Goal: Information Seeking & Learning: Find specific fact

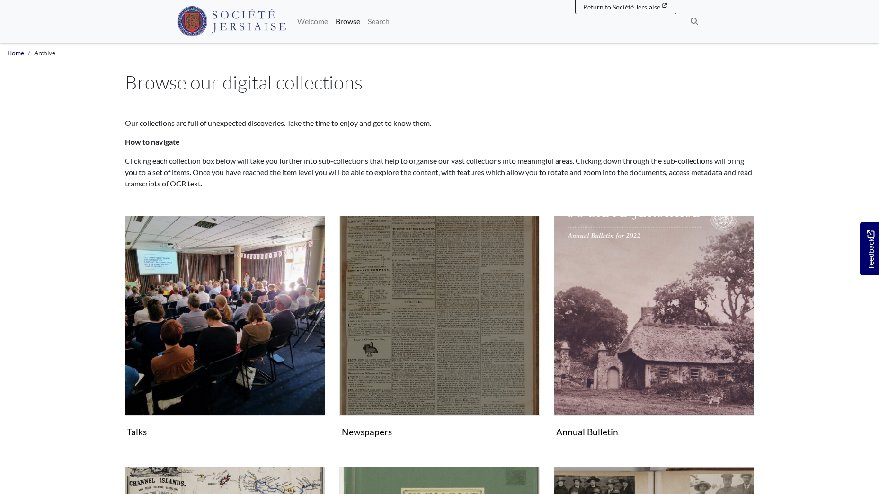
click at [433, 333] on img "Subcollection" at bounding box center [439, 316] width 200 height 200
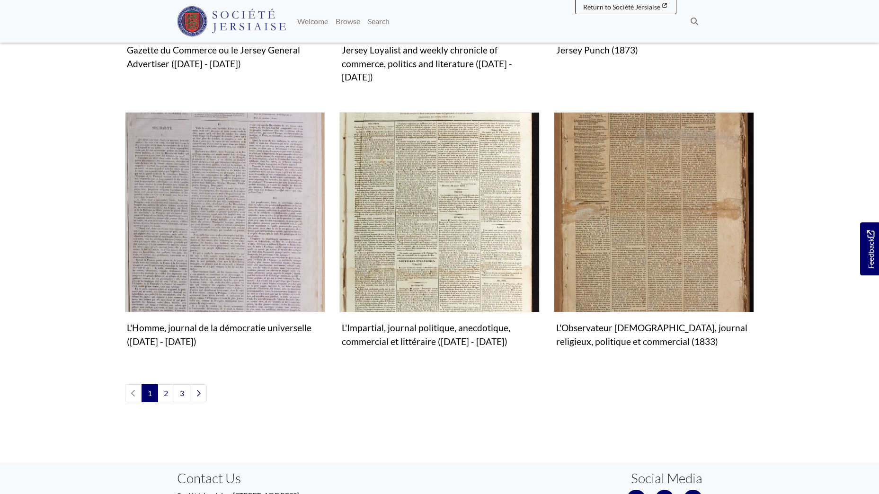
scroll to position [1041, 0]
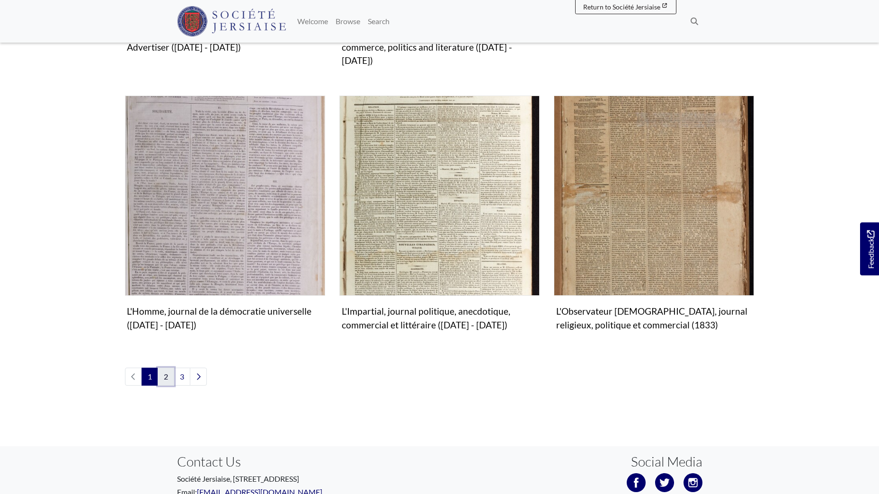
click at [169, 368] on link "2" at bounding box center [166, 377] width 17 height 18
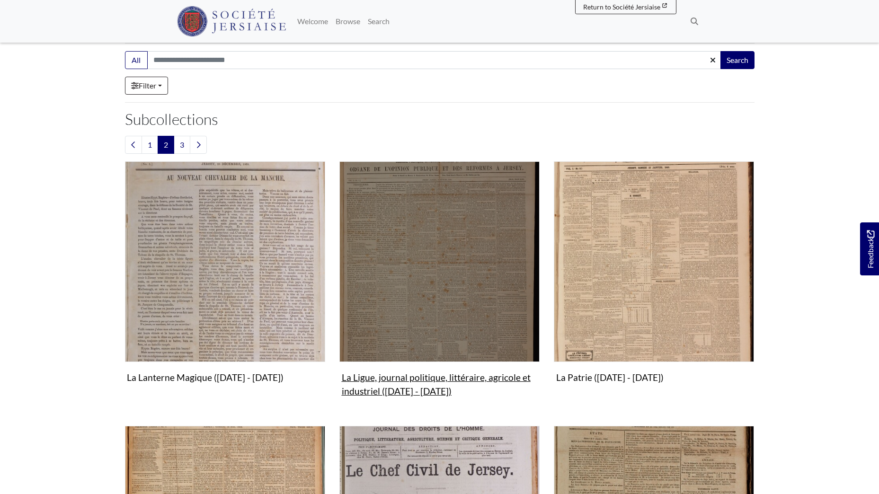
scroll to position [189, 0]
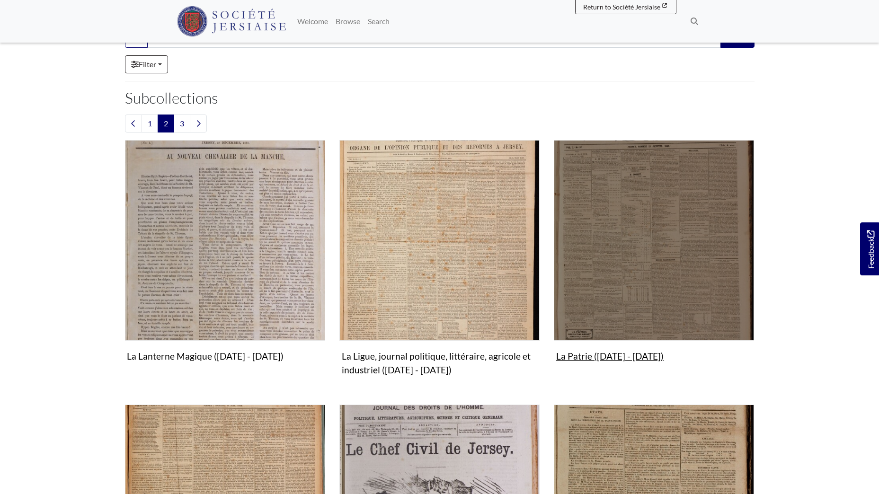
click at [659, 240] on img "Subcollection" at bounding box center [654, 240] width 200 height 200
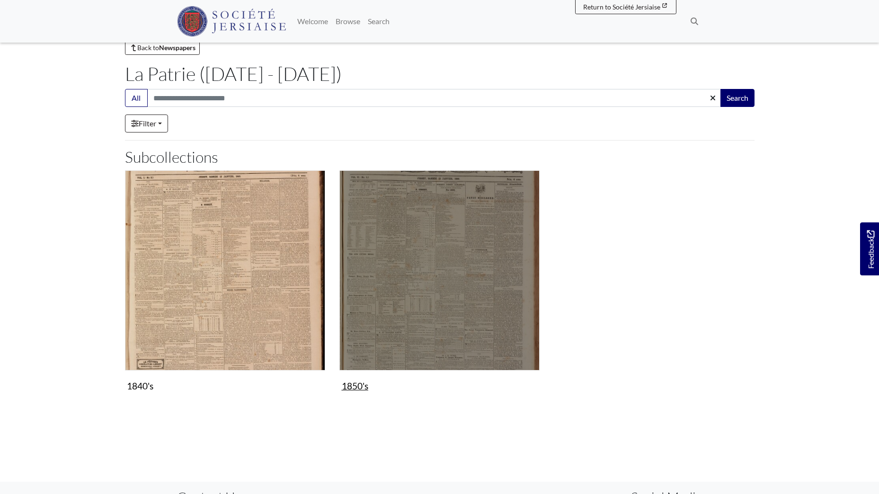
scroll to position [47, 0]
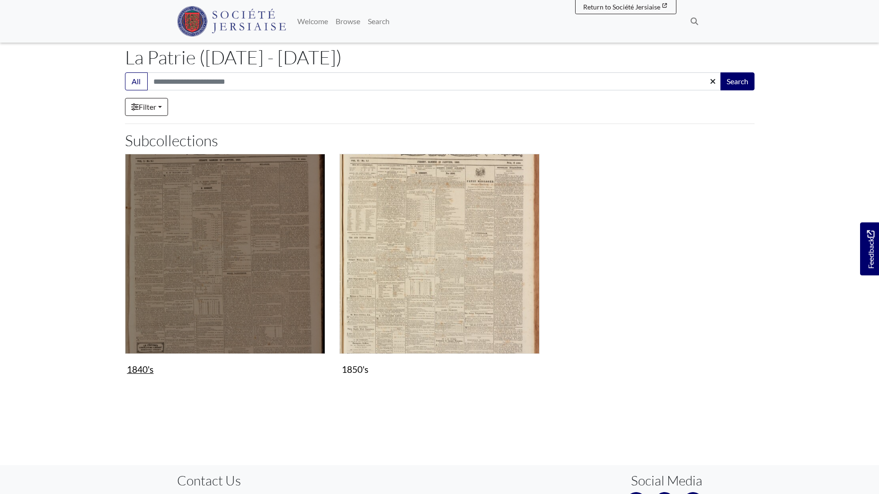
click at [222, 282] on img "Subcollection" at bounding box center [225, 254] width 200 height 200
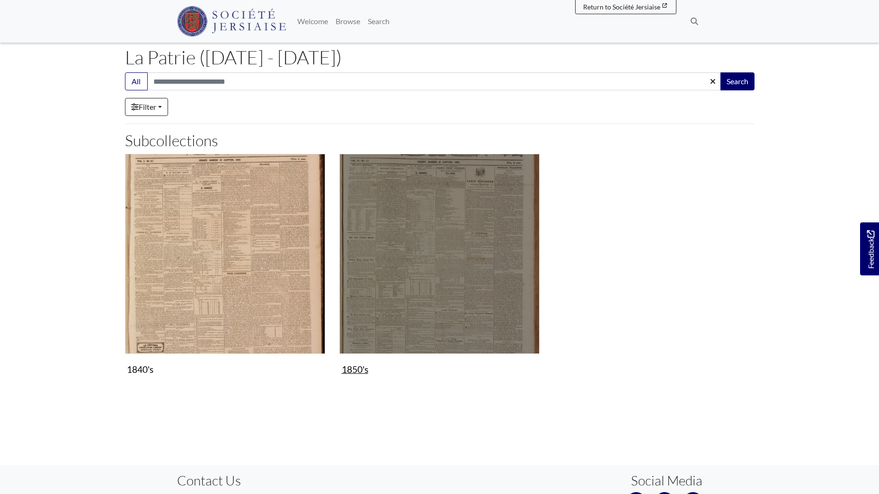
click at [417, 203] on img "Subcollection" at bounding box center [439, 254] width 200 height 200
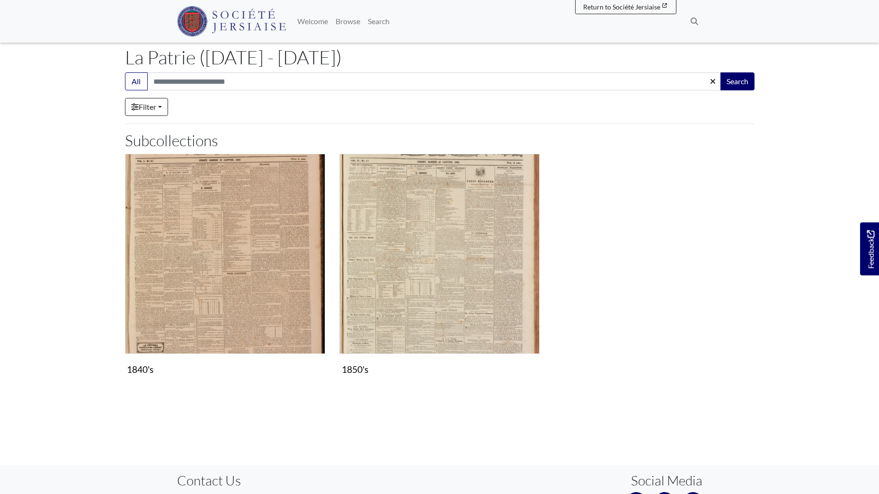
drag, startPoint x: 317, startPoint y: 59, endPoint x: 126, endPoint y: 50, distance: 190.9
click at [126, 50] on h1 "La [PERSON_NAME] ([DATE] - [DATE])" at bounding box center [439, 57] width 629 height 23
drag, startPoint x: 126, startPoint y: 50, endPoint x: 248, endPoint y: 61, distance: 123.0
copy h1 "La [PERSON_NAME] ([DATE] - [DATE])"
click at [392, 62] on h1 "La [PERSON_NAME] ([DATE] - [DATE])" at bounding box center [439, 57] width 629 height 23
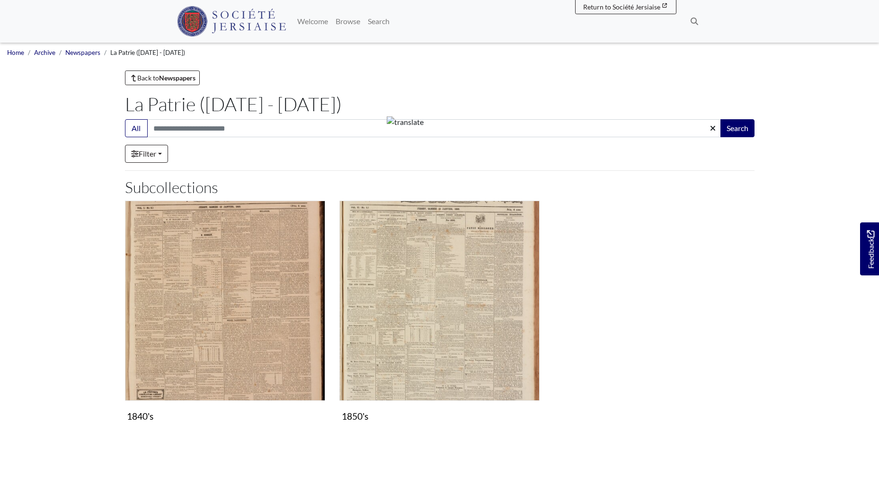
scroll to position [0, 0]
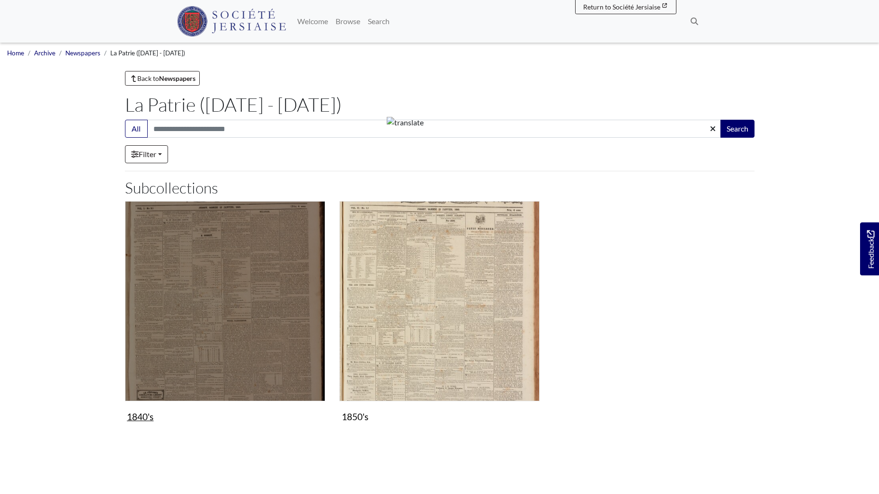
click at [210, 290] on img "Subcollection" at bounding box center [225, 301] width 200 height 200
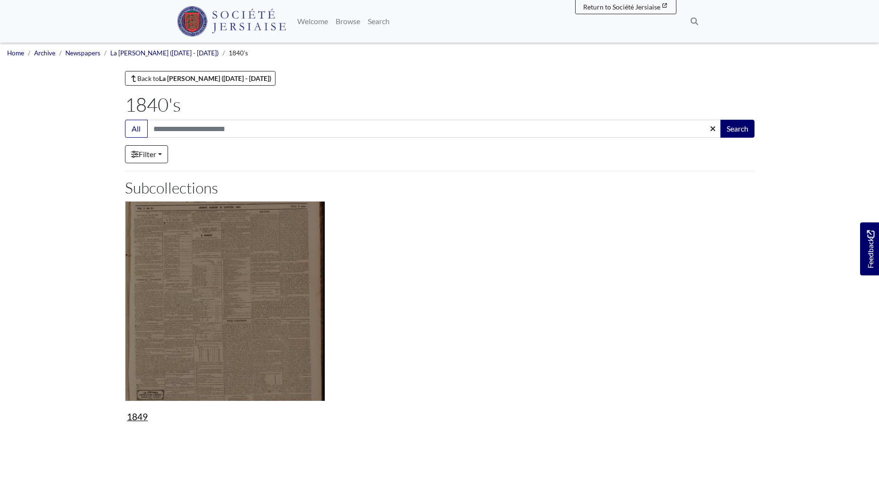
click at [211, 291] on img "Subcollection" at bounding box center [225, 301] width 200 height 200
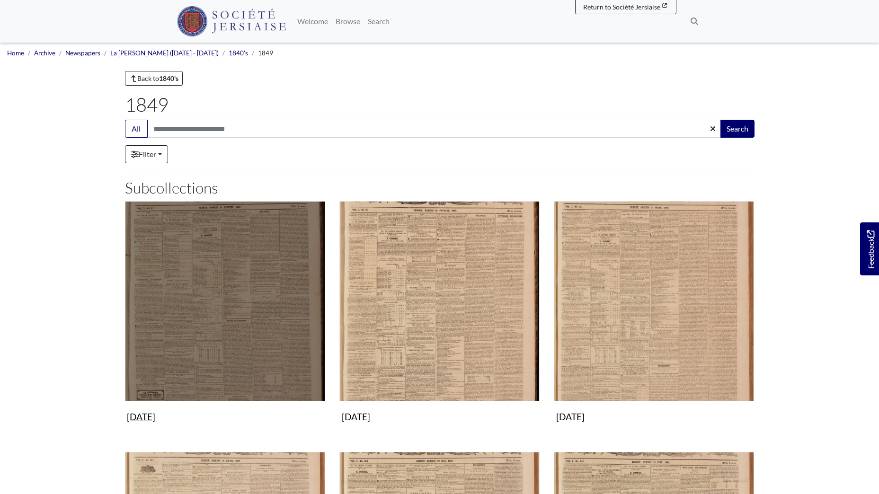
click at [211, 291] on img "Subcollection" at bounding box center [225, 301] width 200 height 200
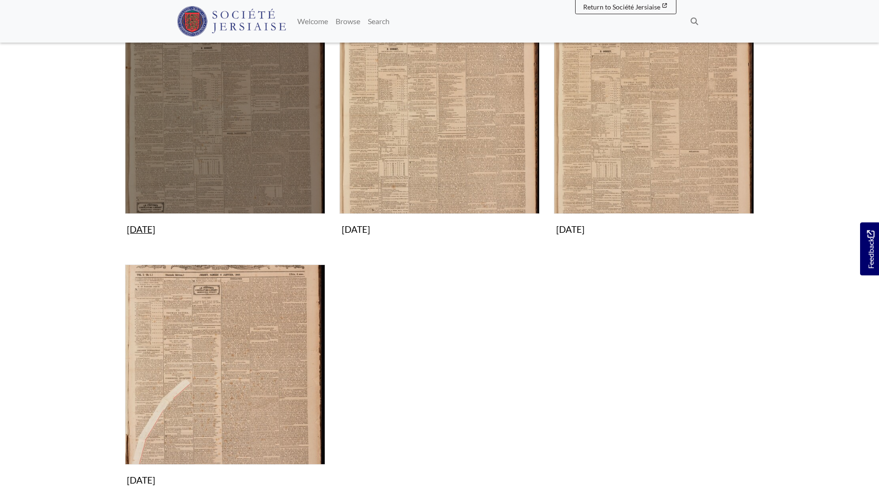
scroll to position [189, 0]
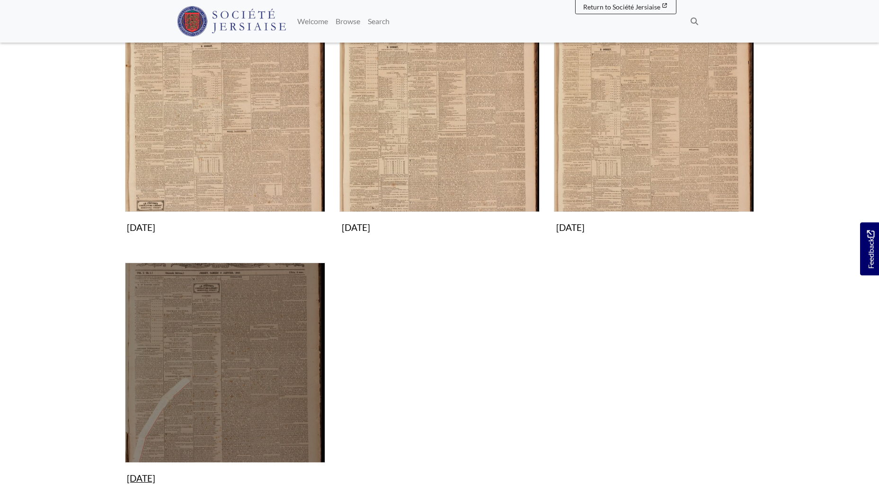
click at [210, 331] on img "Subcollection" at bounding box center [225, 363] width 200 height 200
click at [250, 371] on img "Subcollection" at bounding box center [225, 363] width 200 height 200
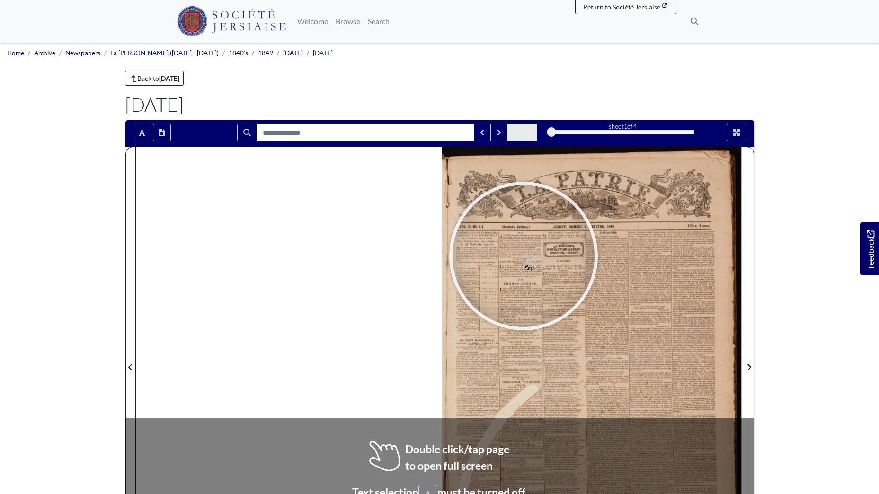
click at [523, 256] on div at bounding box center [523, 256] width 142 height 142
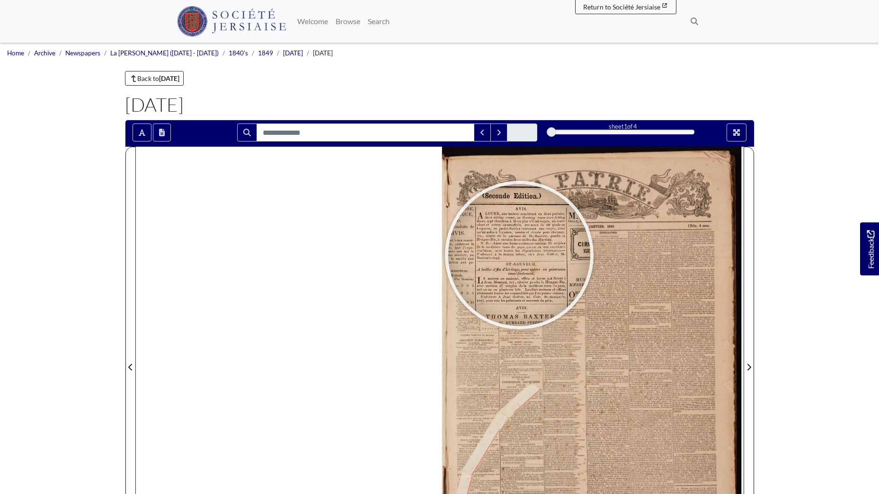
click at [519, 255] on div at bounding box center [519, 255] width 142 height 142
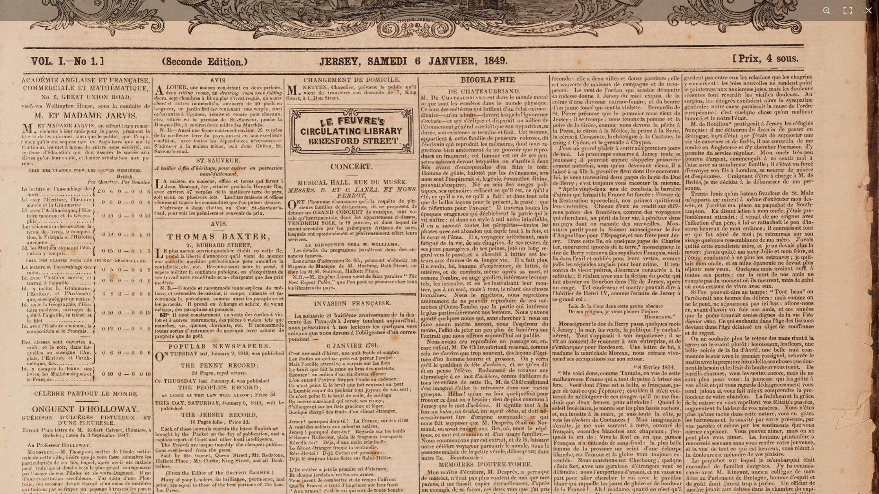
click at [447, 316] on img at bounding box center [437, 474] width 930 height 1316
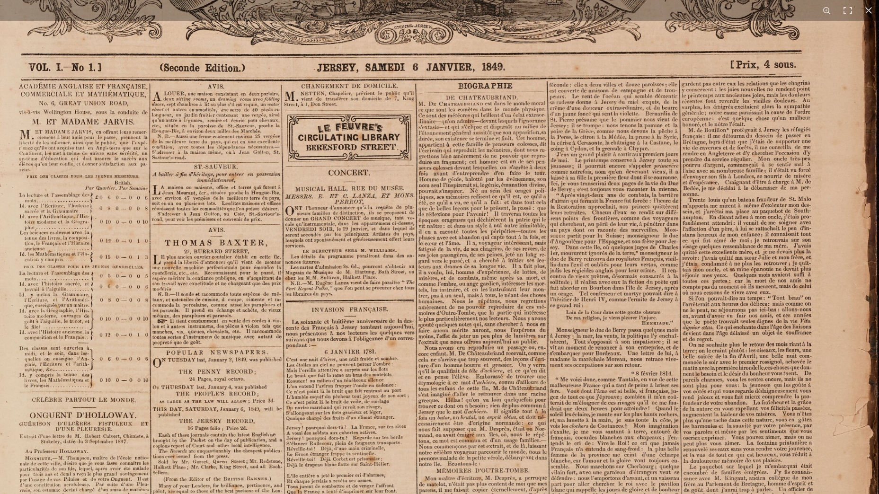
scroll to position [311, 0]
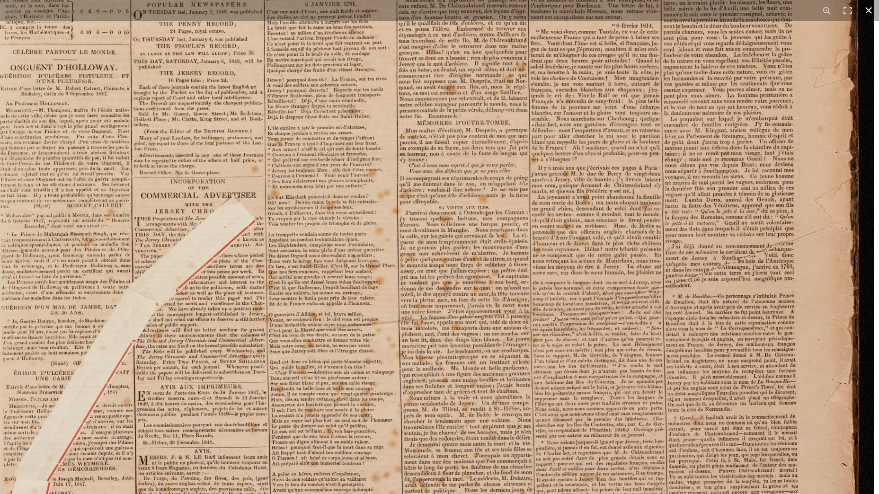
click at [594, 0] on html "Menu" at bounding box center [439, 91] width 879 height 805
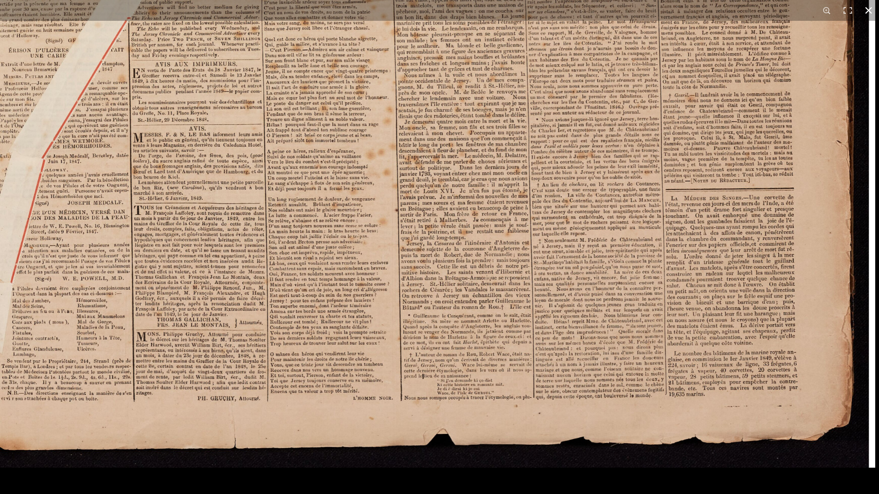
click at [622, 0] on html "Menu" at bounding box center [439, 91] width 879 height 805
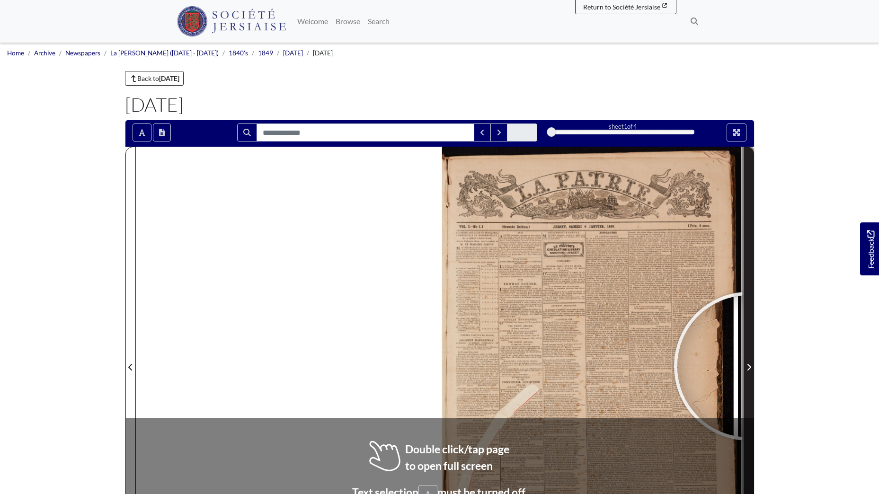
click at [748, 366] on icon "Next Page" at bounding box center [748, 367] width 5 height 8
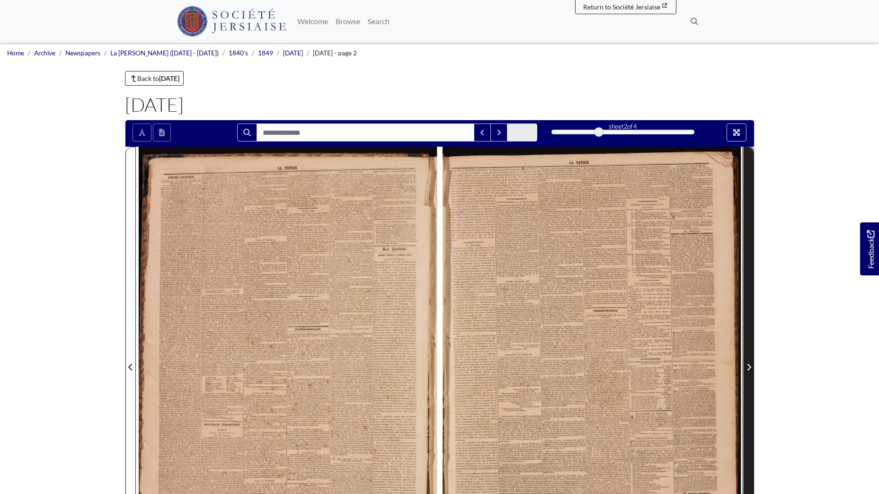
click at [749, 366] on icon "Next Page" at bounding box center [748, 367] width 5 height 8
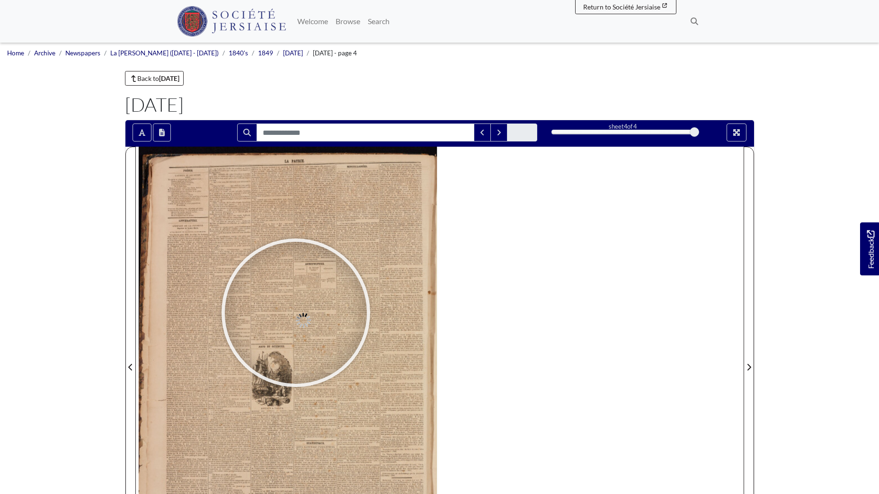
click at [296, 313] on div at bounding box center [296, 313] width 142 height 142
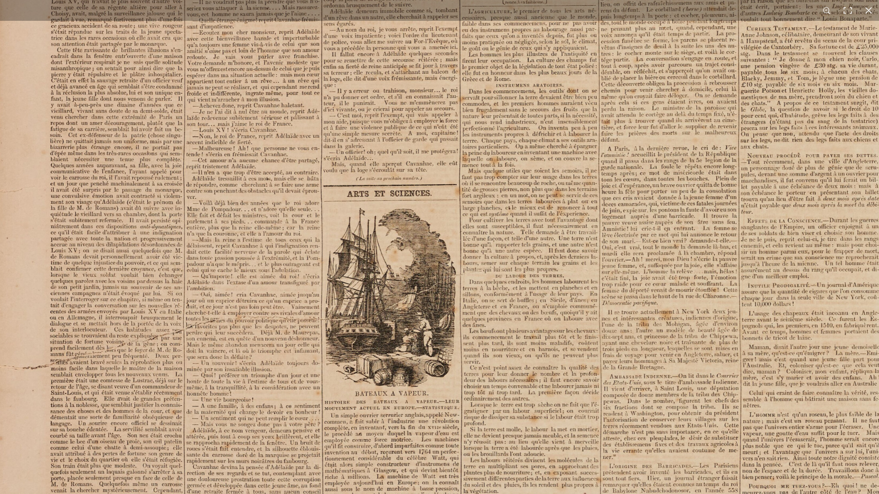
click at [647, 95] on img at bounding box center [441, 242] width 982 height 1389
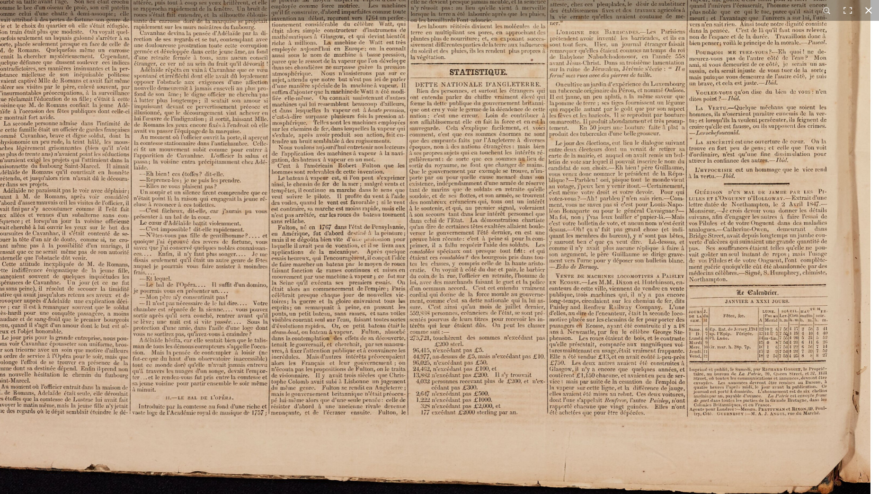
click at [864, 9] on button at bounding box center [868, 10] width 21 height 21
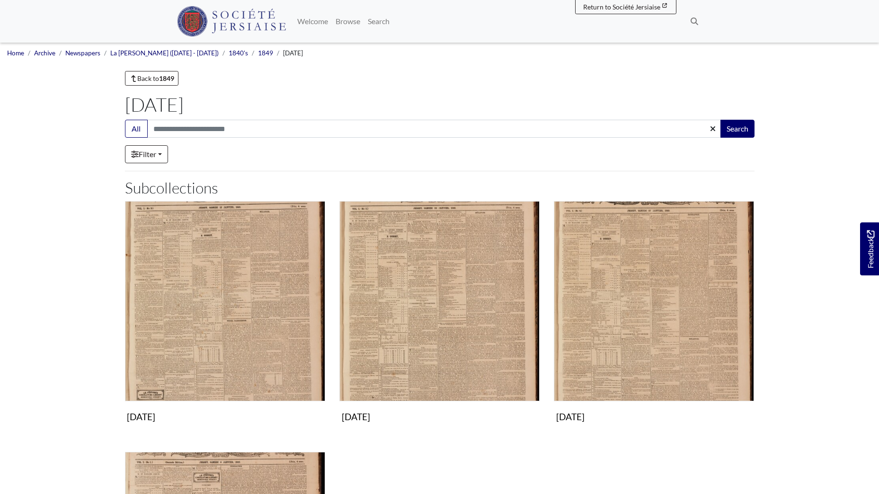
scroll to position [189, 0]
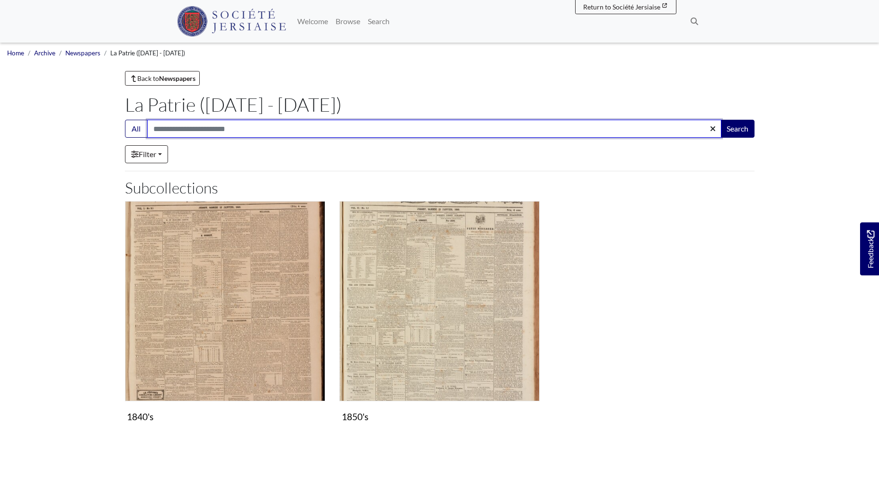
click at [192, 127] on input "Search:" at bounding box center [434, 129] width 574 height 18
type input "*******"
click at [720, 120] on button "Search" at bounding box center [737, 129] width 34 height 18
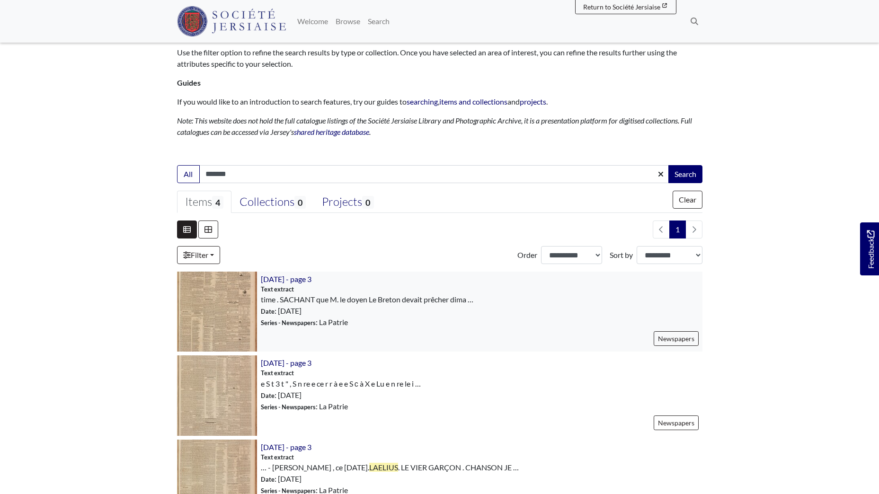
scroll to position [95, 0]
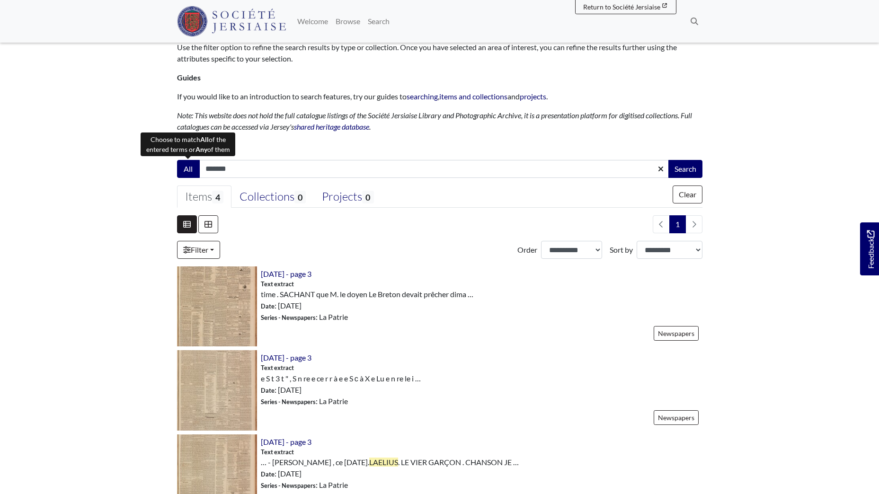
drag, startPoint x: 239, startPoint y: 169, endPoint x: 191, endPoint y: 167, distance: 48.3
click at [191, 167] on div "All ******* Search" at bounding box center [439, 169] width 525 height 18
type input "**********"
click at [668, 160] on button "Search" at bounding box center [685, 169] width 34 height 18
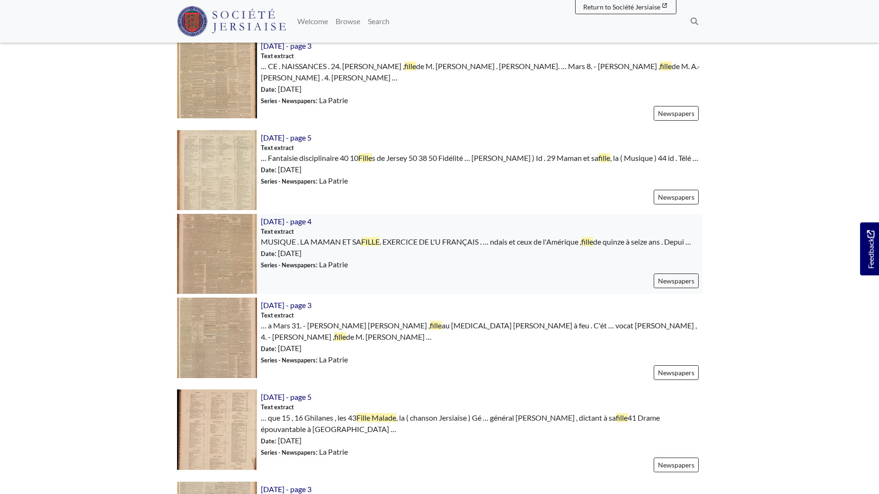
scroll to position [568, 0]
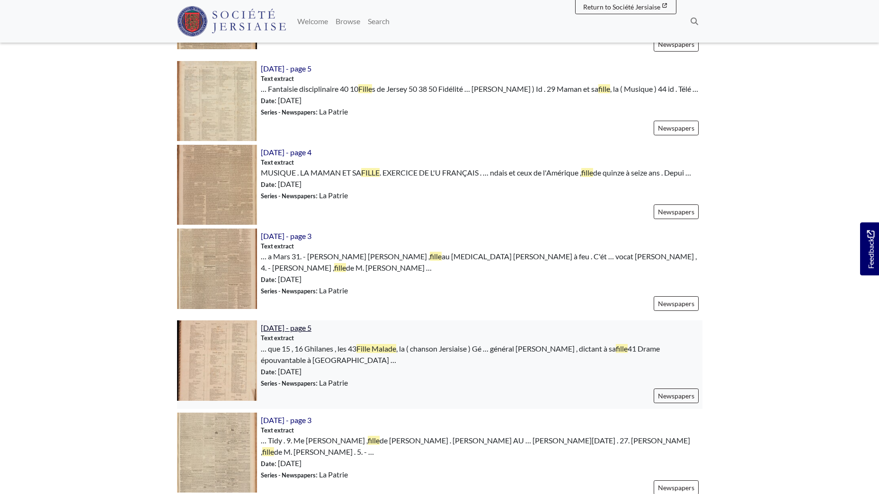
click at [286, 323] on span "[DATE] - page 5" at bounding box center [286, 327] width 51 height 9
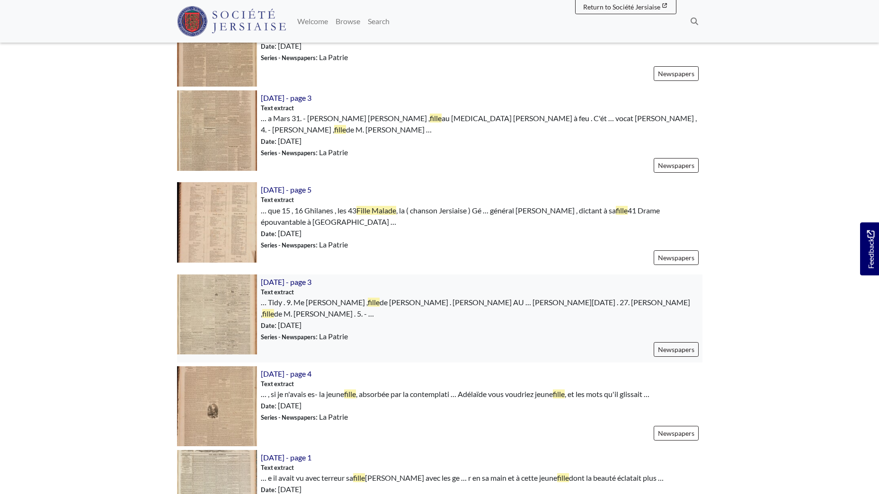
scroll to position [710, 0]
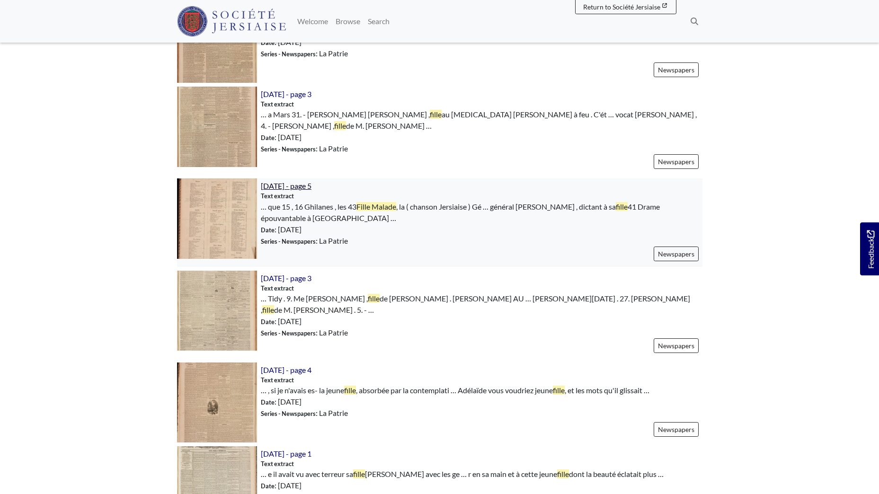
click at [283, 181] on span "[DATE] - page 5" at bounding box center [286, 185] width 51 height 9
click at [311, 181] on span "[DATE] - page 5" at bounding box center [286, 185] width 51 height 9
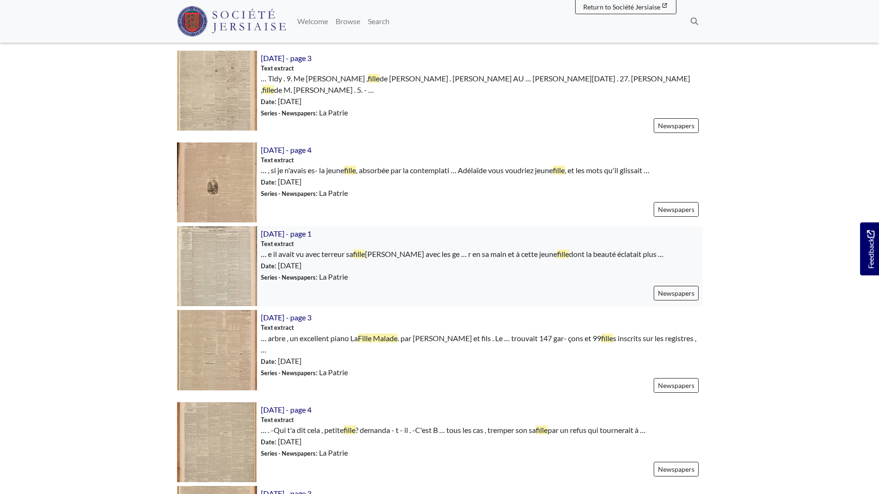
scroll to position [947, 0]
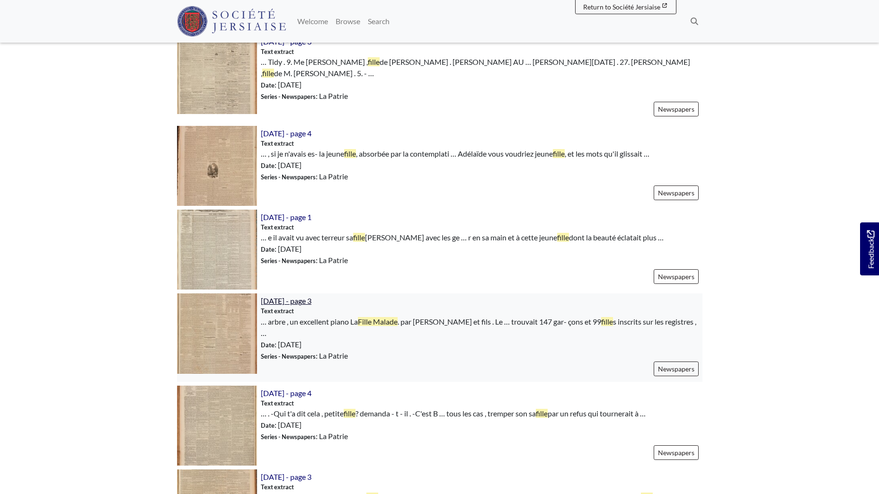
click at [305, 296] on span "23rd February 1850 - page 3" at bounding box center [286, 300] width 51 height 9
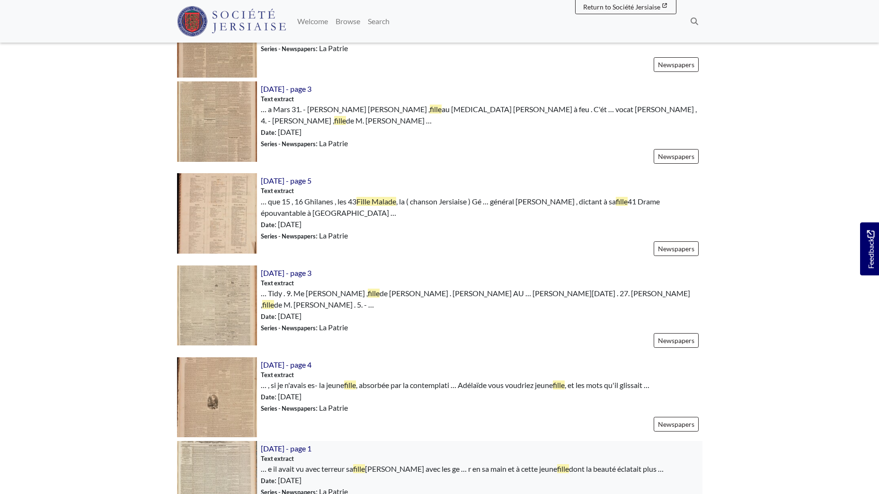
scroll to position [710, 0]
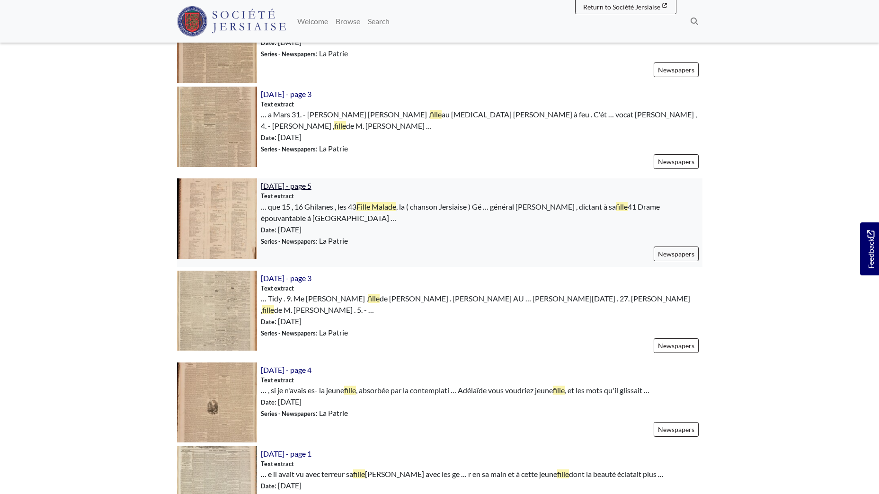
click at [311, 181] on span "[DATE] - page 5" at bounding box center [286, 185] width 51 height 9
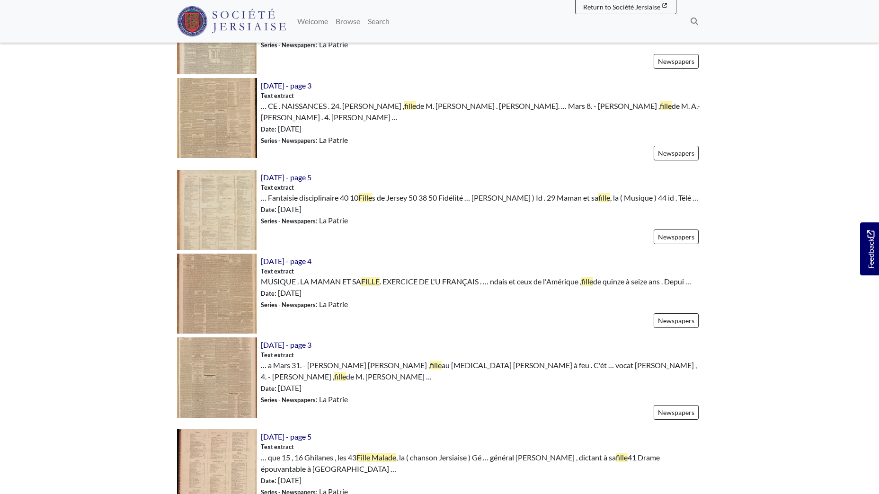
scroll to position [464, 0]
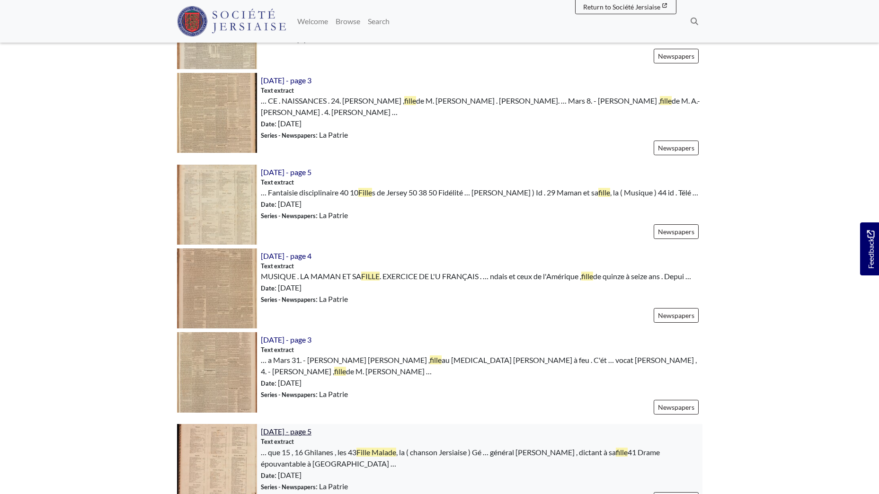
click at [302, 427] on span "[DATE] - page 5" at bounding box center [286, 431] width 51 height 9
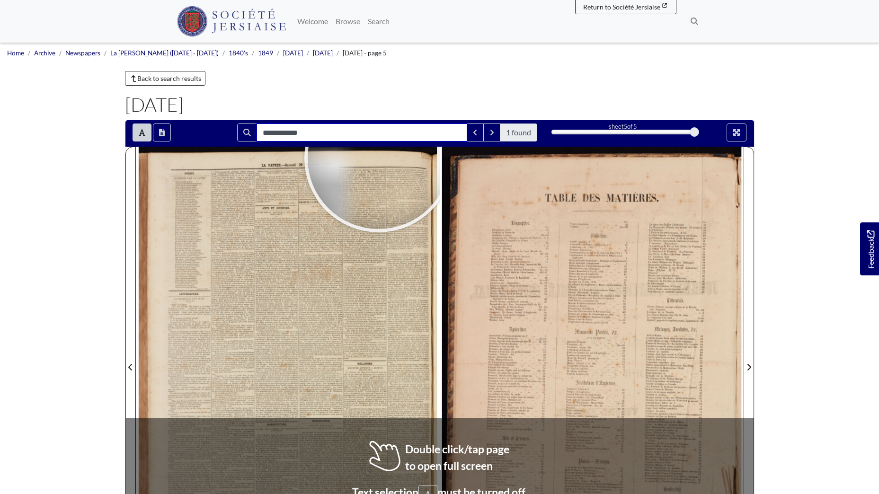
click at [277, 133] on input "**********" at bounding box center [362, 133] width 211 height 18
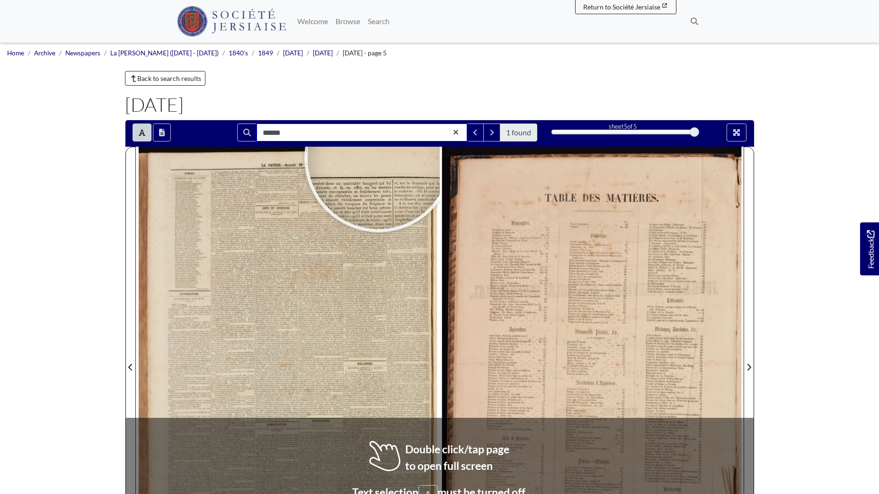
type input "******"
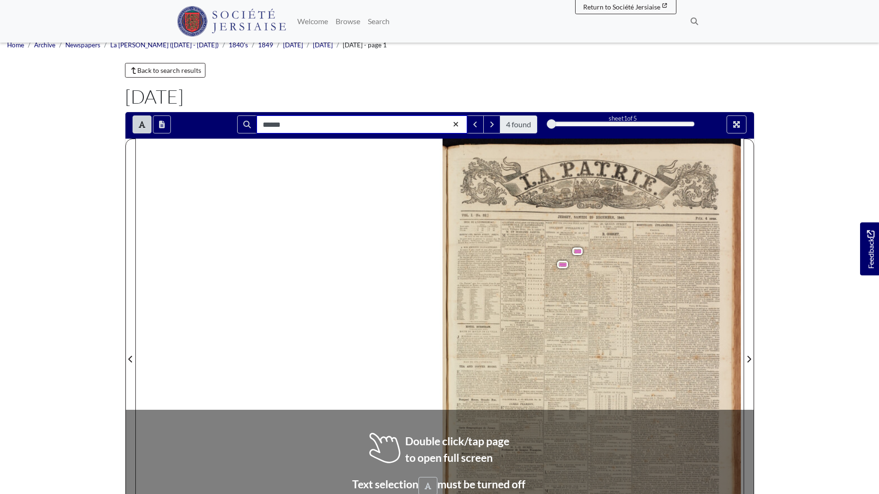
scroll to position [7, 0]
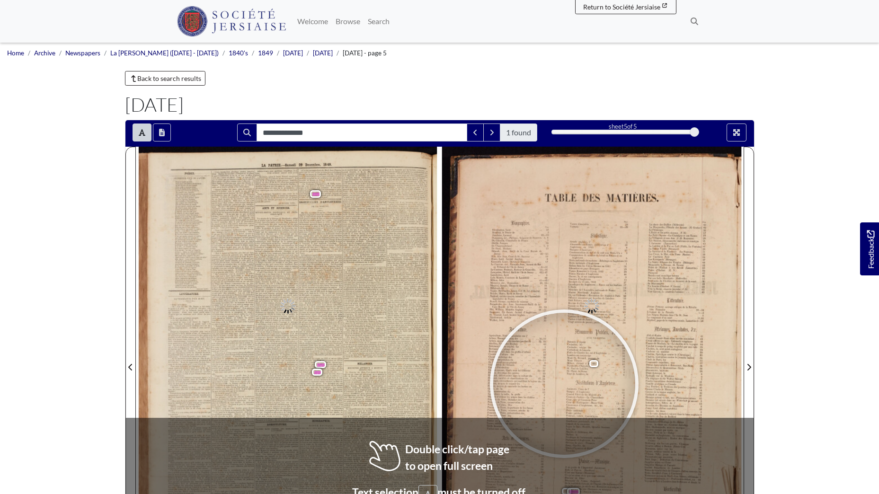
type input "**********"
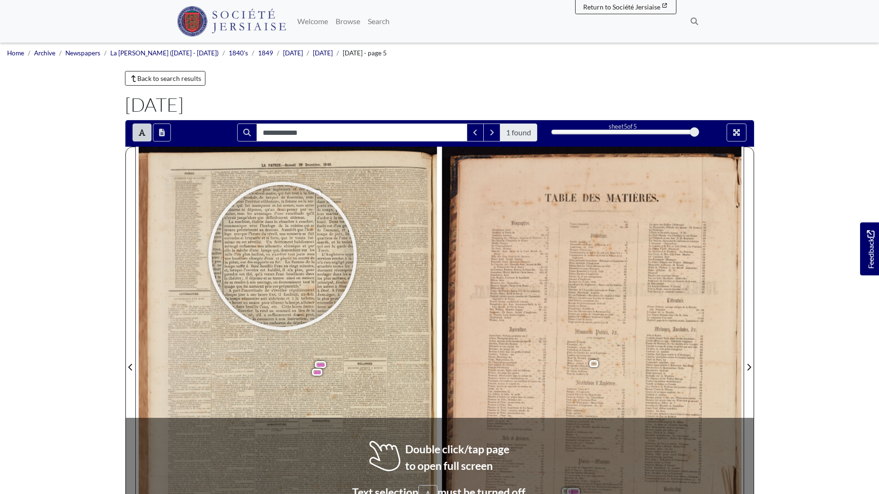
click at [283, 256] on div at bounding box center [283, 256] width 142 height 142
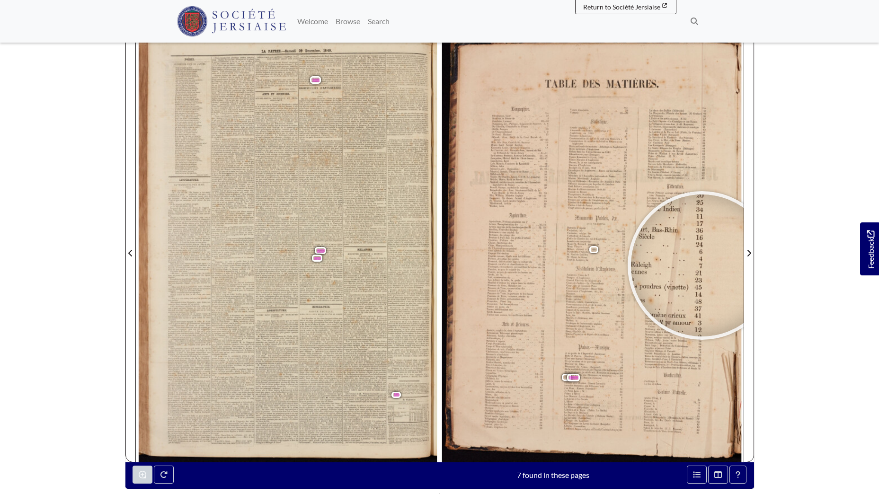
scroll to position [81, 0]
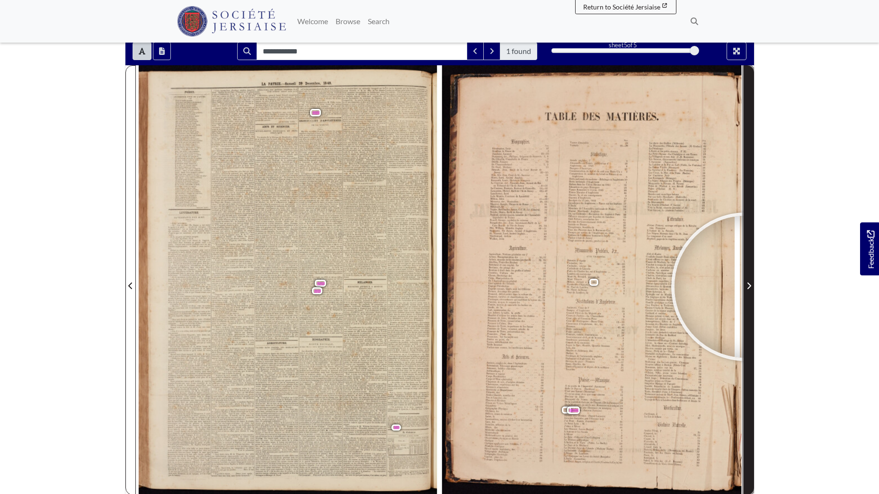
click at [745, 287] on span "Next Page" at bounding box center [748, 285] width 9 height 11
click at [750, 283] on icon "Next Page" at bounding box center [748, 286] width 5 height 8
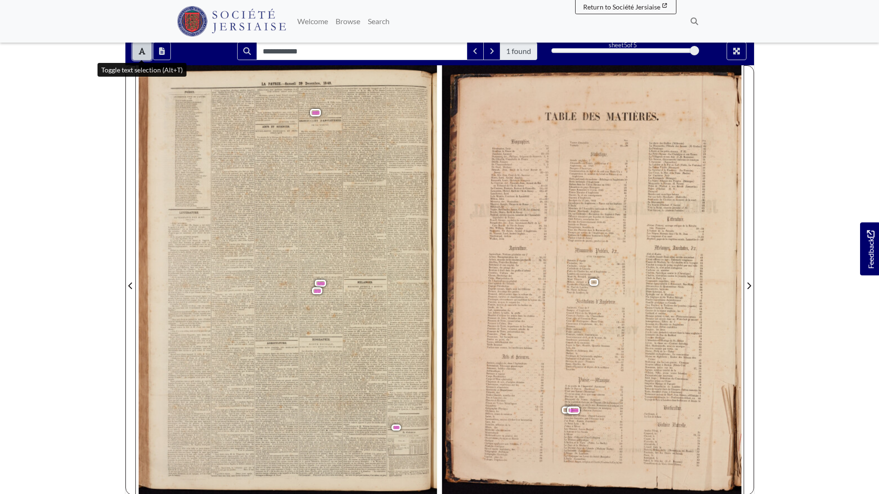
drag, startPoint x: 138, startPoint y: 52, endPoint x: 142, endPoint y: 64, distance: 13.2
click at [140, 55] on button "Toggle text selection (Alt+T)" at bounding box center [142, 51] width 19 height 18
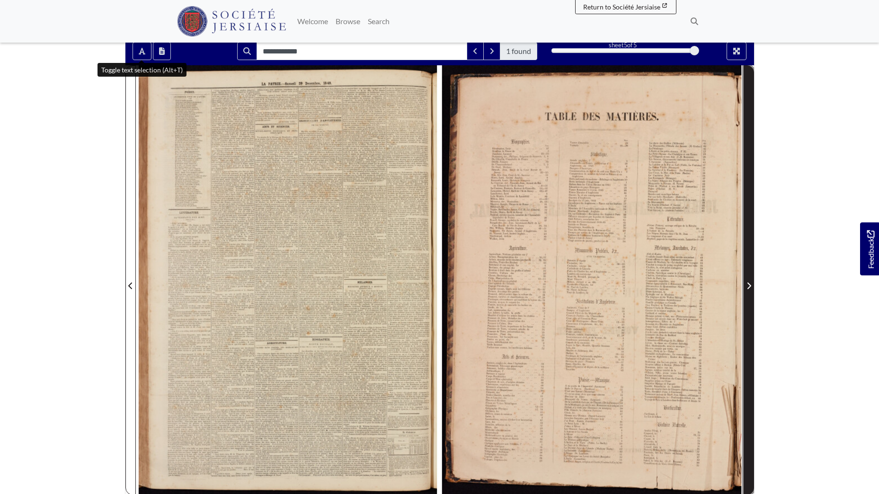
click at [748, 284] on icon "Next Page" at bounding box center [749, 286] width 4 height 7
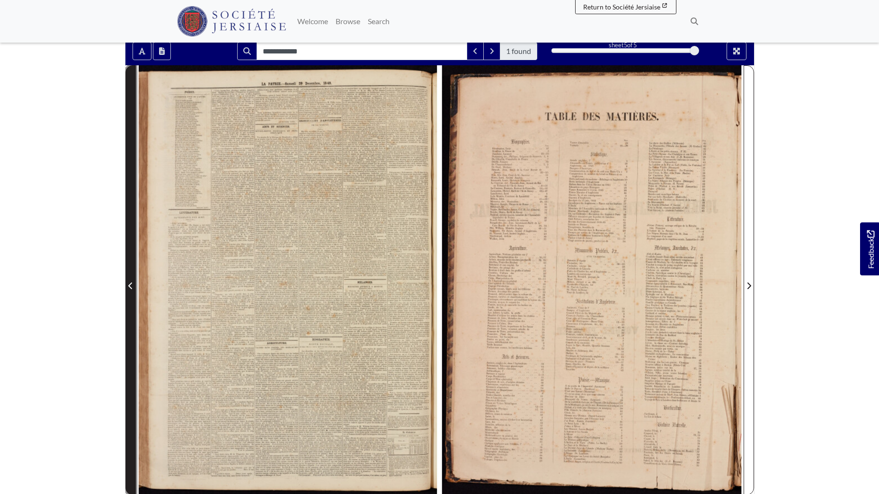
click at [133, 284] on icon "Previous Page" at bounding box center [130, 286] width 5 height 8
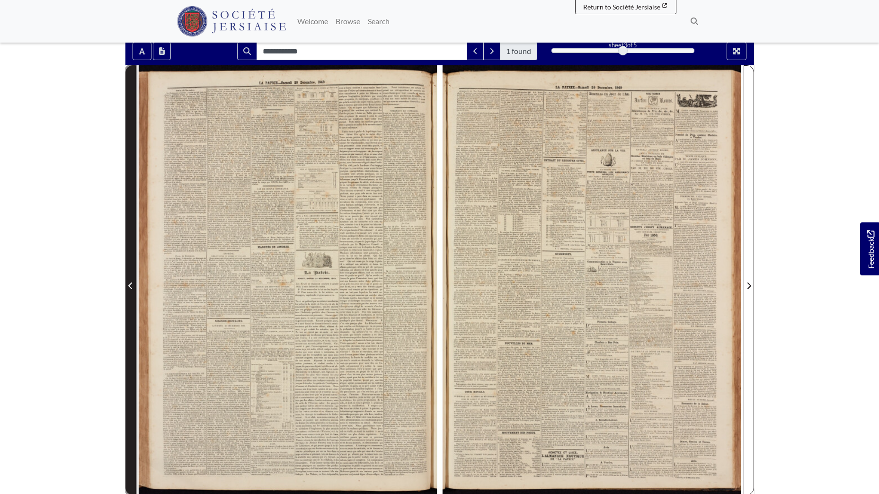
click at [133, 284] on icon "Previous Page" at bounding box center [130, 286] width 5 height 8
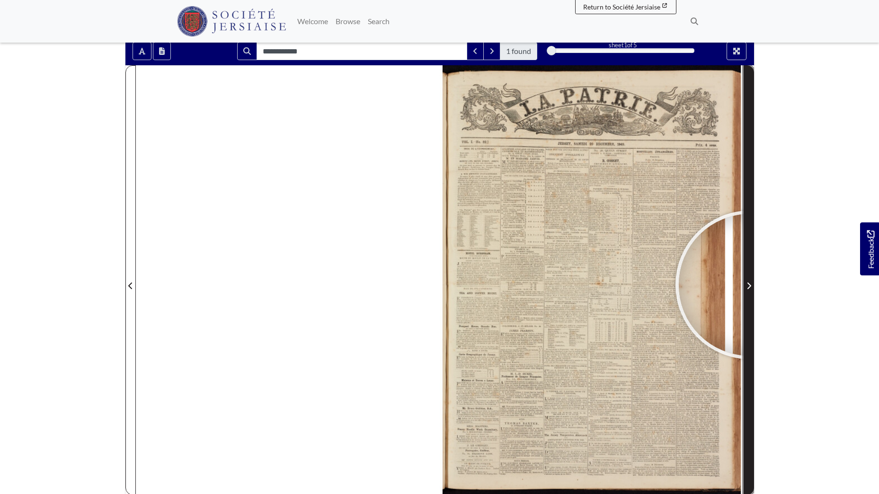
click at [750, 285] on icon "Next Page" at bounding box center [749, 286] width 4 height 7
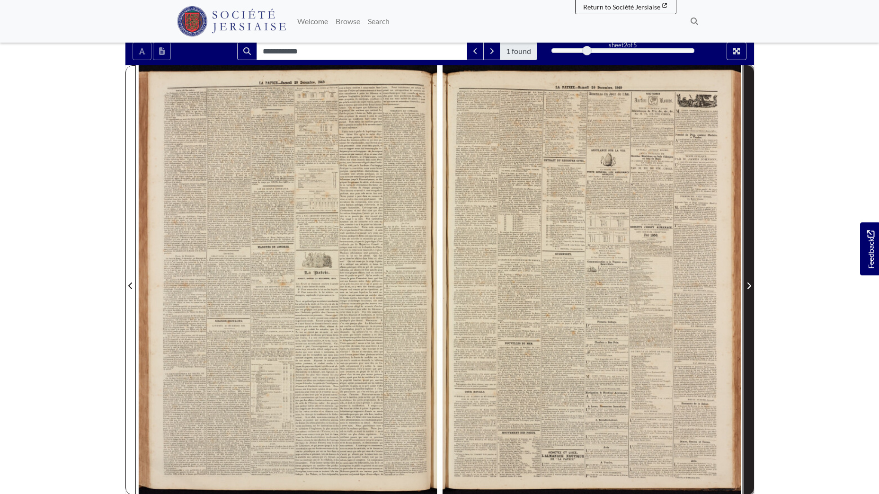
click at [750, 285] on icon "Next Page" at bounding box center [749, 286] width 4 height 7
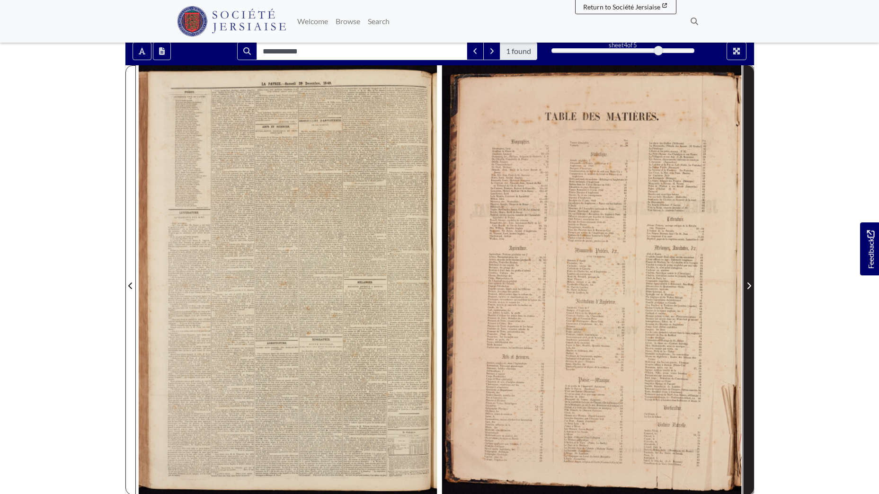
click at [749, 285] on icon "Next Page" at bounding box center [749, 286] width 4 height 7
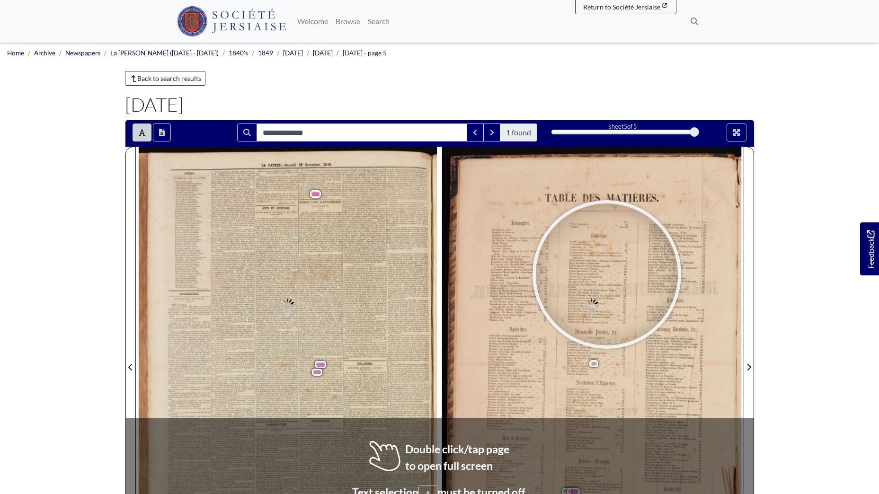
type input "**********"
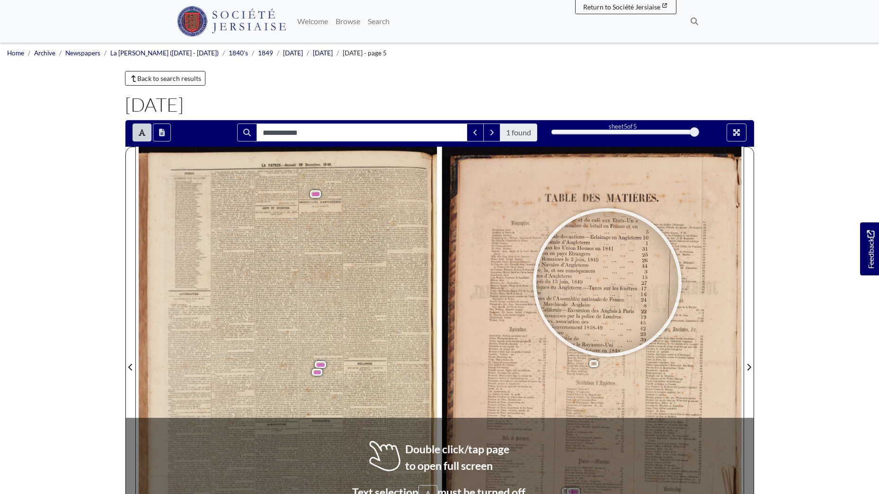
click at [607, 283] on div at bounding box center [607, 283] width 142 height 142
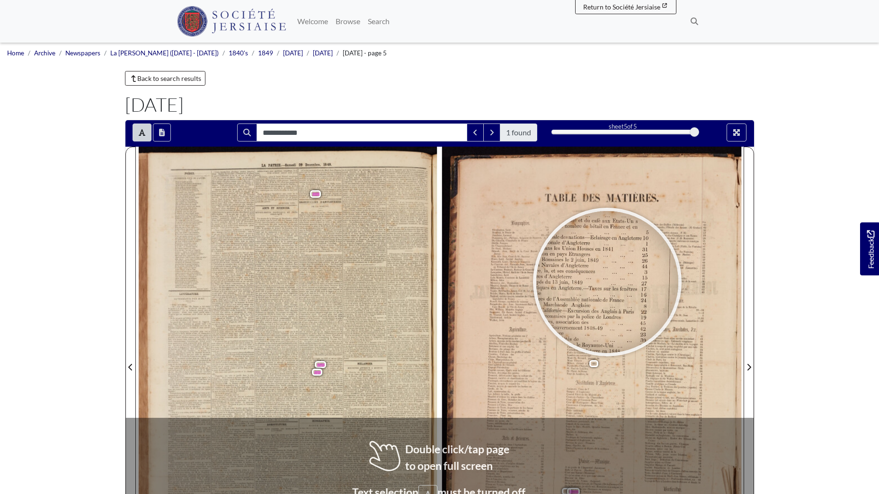
click at [607, 282] on div at bounding box center [607, 282] width 142 height 142
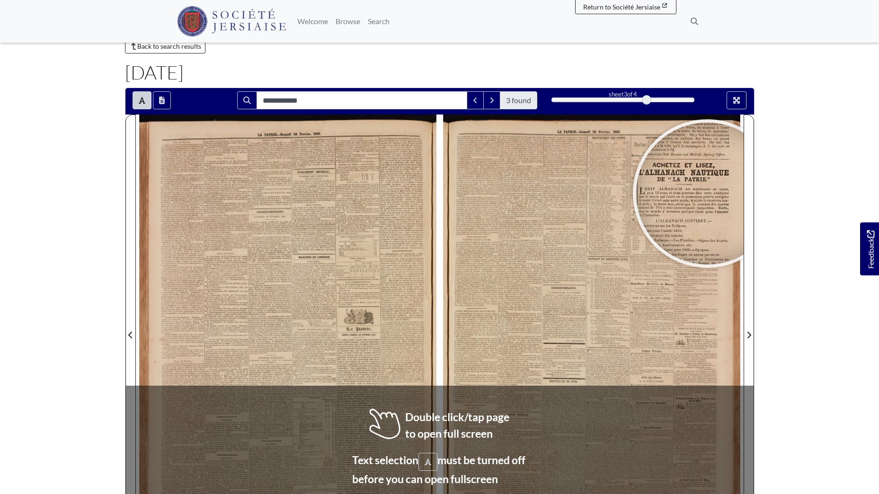
scroll to position [25, 0]
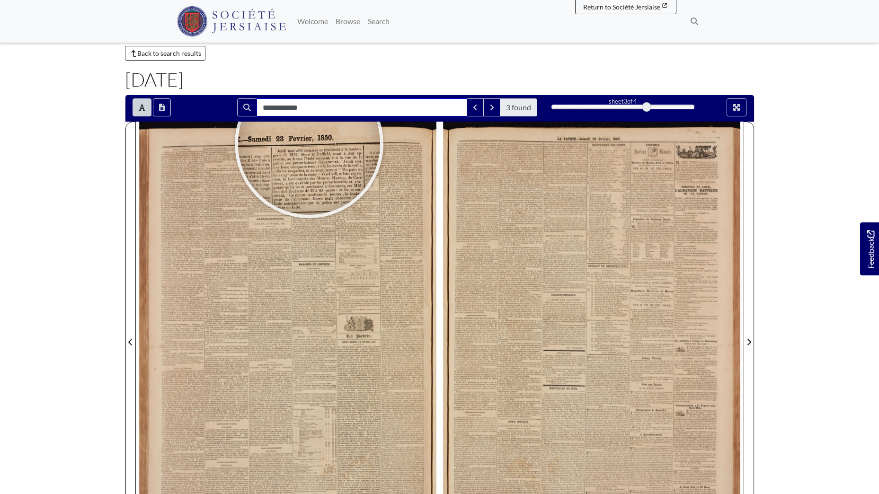
click at [276, 108] on input "**********" at bounding box center [362, 107] width 211 height 18
type input "******"
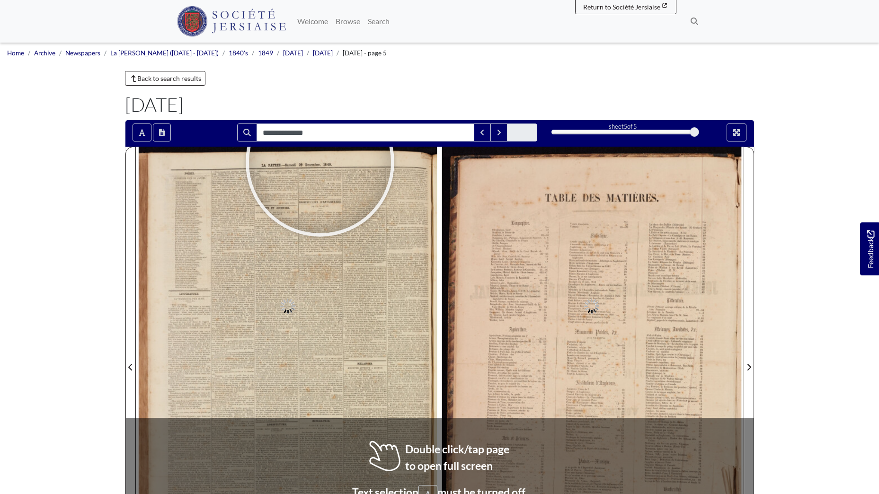
type input "**********"
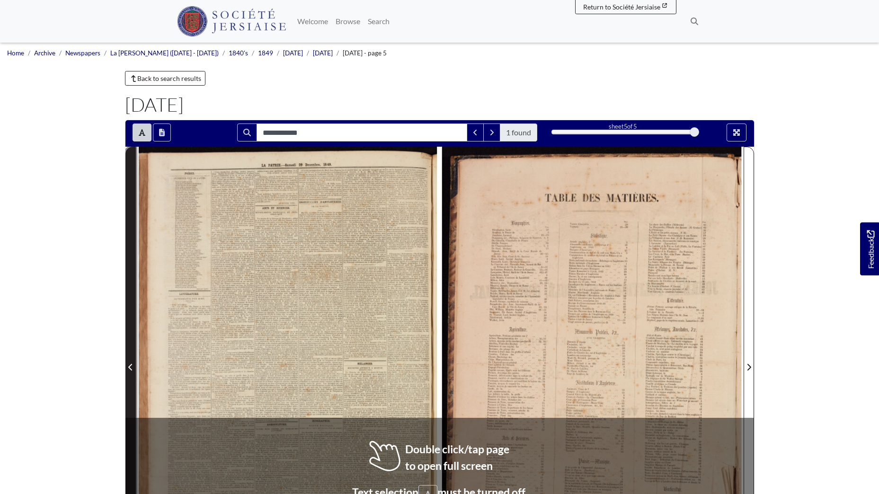
click at [129, 366] on icon "Previous Page" at bounding box center [130, 367] width 5 height 8
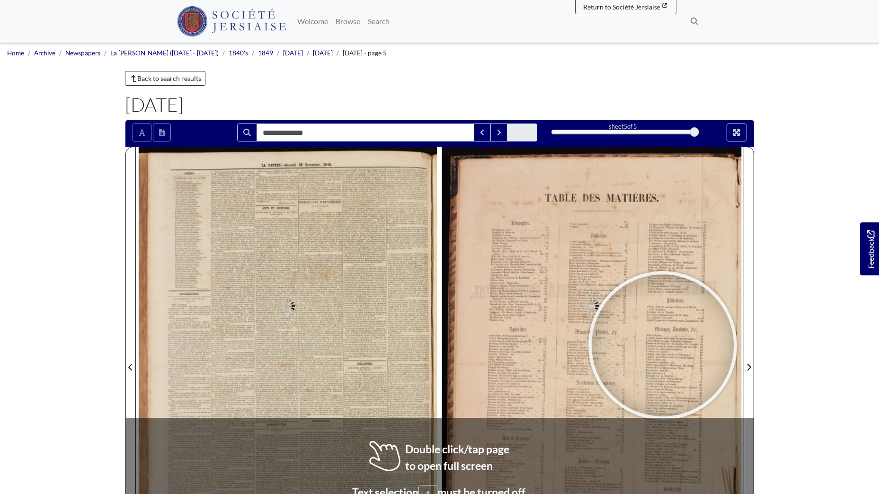
type input "**********"
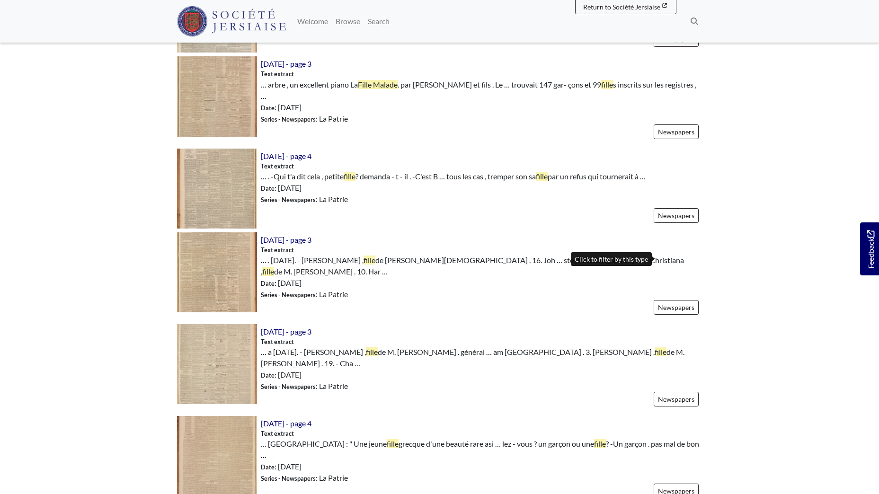
scroll to position [1231, 0]
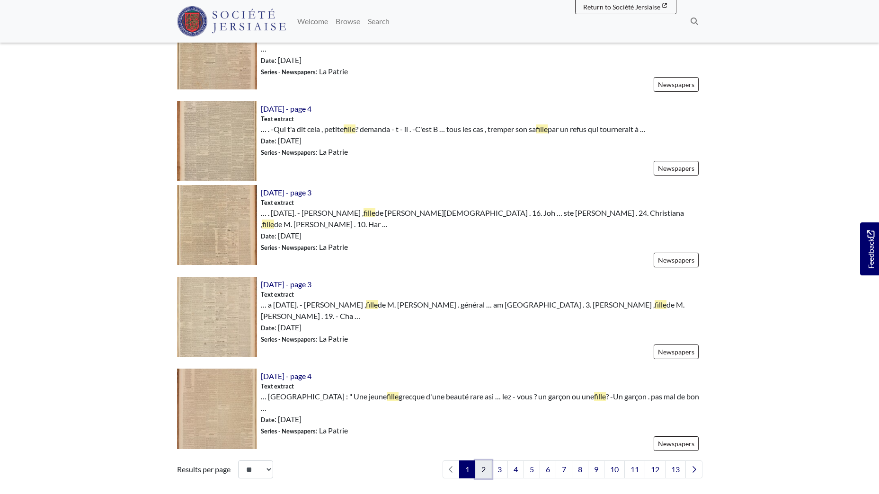
click at [484, 460] on link "2" at bounding box center [483, 469] width 17 height 18
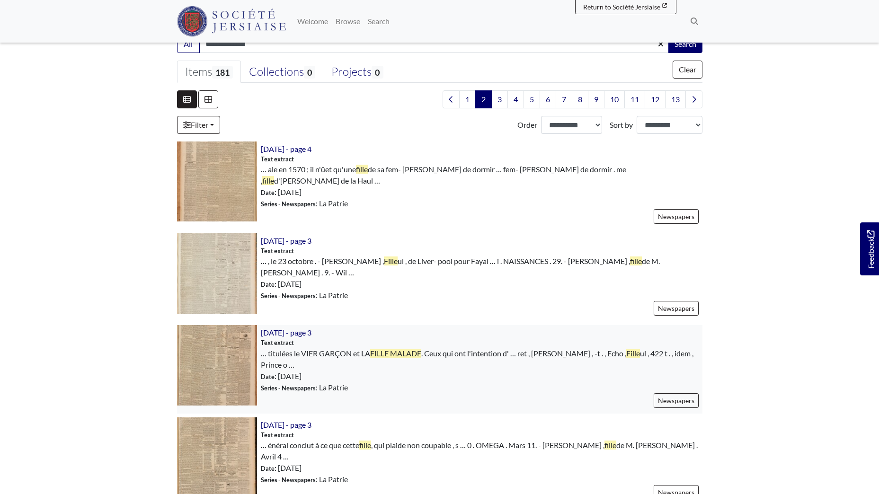
scroll to position [237, 0]
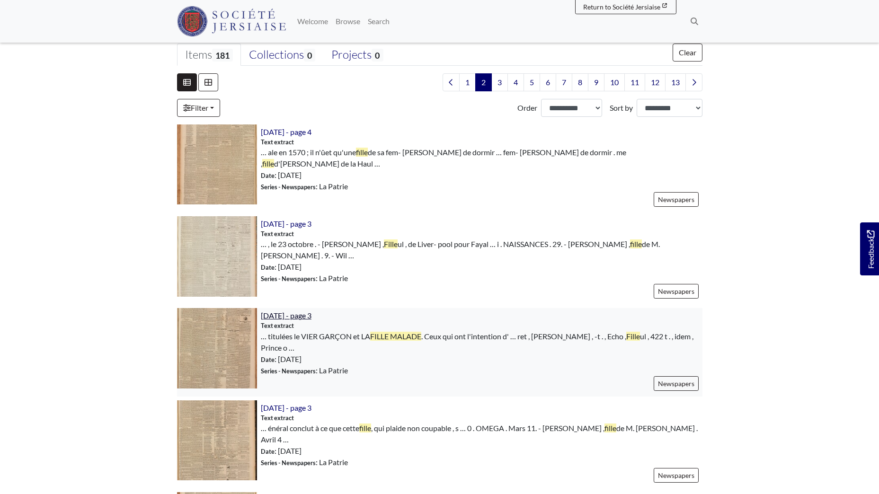
click at [311, 311] on span "[DATE] - page 3" at bounding box center [286, 315] width 51 height 9
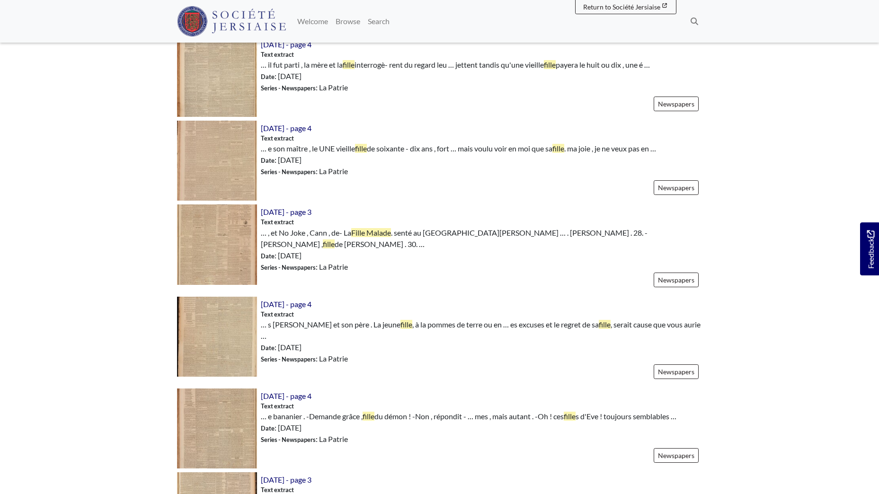
scroll to position [663, 0]
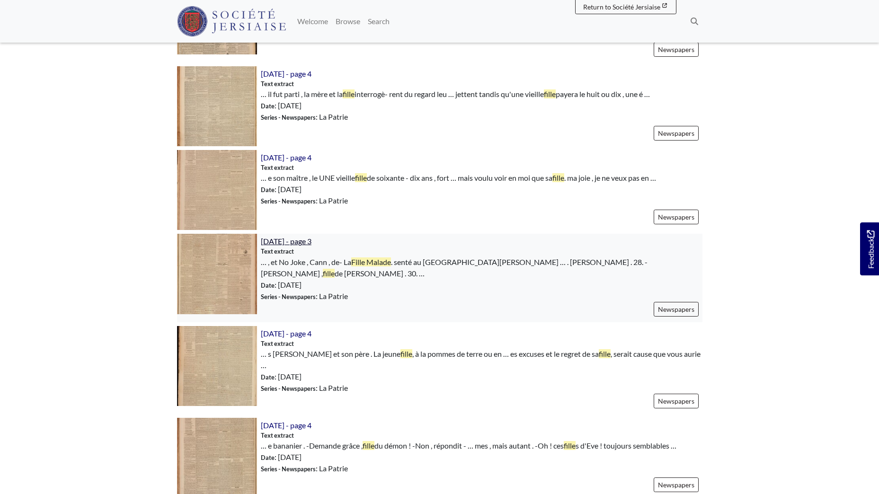
click at [311, 237] on span "[DATE] - page 3" at bounding box center [286, 241] width 51 height 9
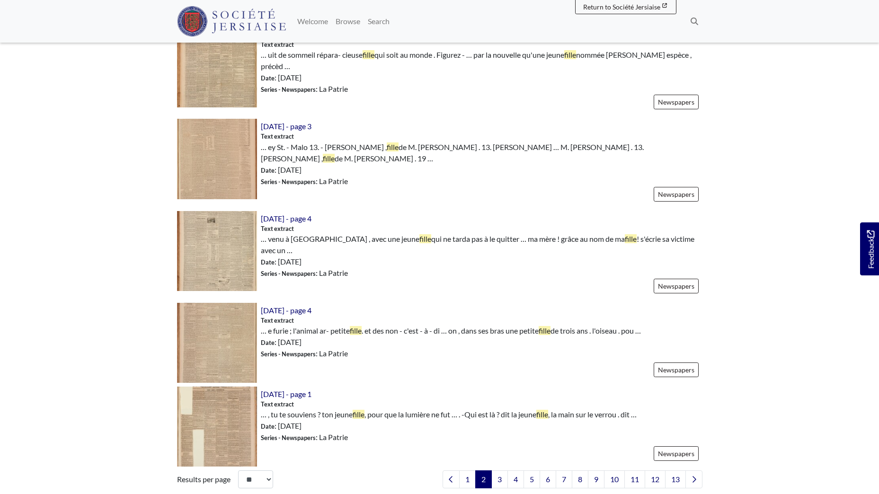
scroll to position [1231, 0]
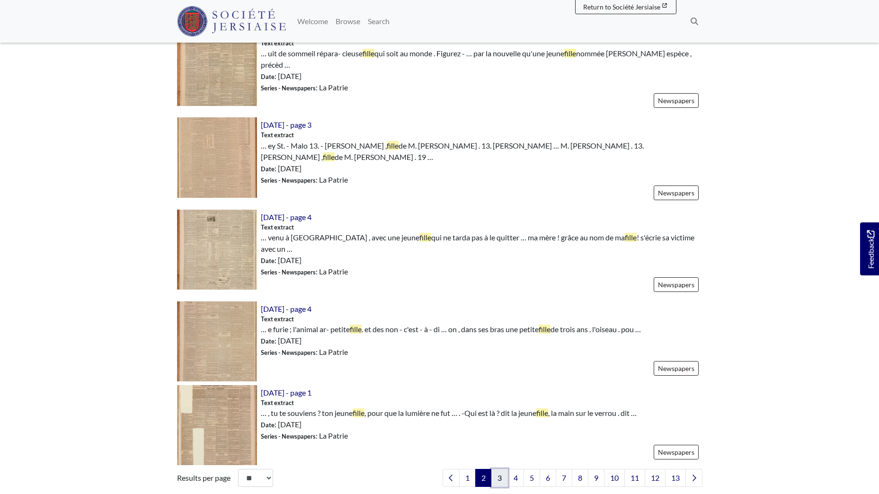
click at [495, 469] on link "3" at bounding box center [499, 478] width 17 height 18
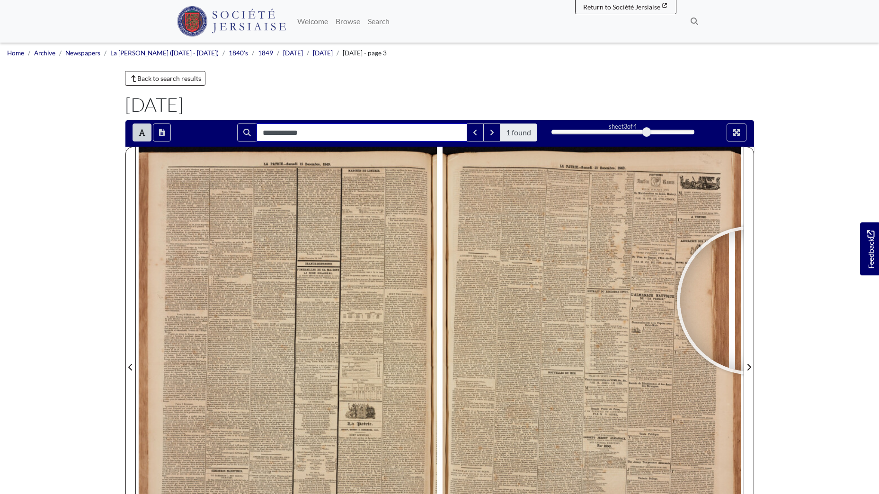
drag, startPoint x: 277, startPoint y: 132, endPoint x: 283, endPoint y: 133, distance: 6.7
click at [277, 133] on input "**********" at bounding box center [362, 133] width 211 height 18
type input "******"
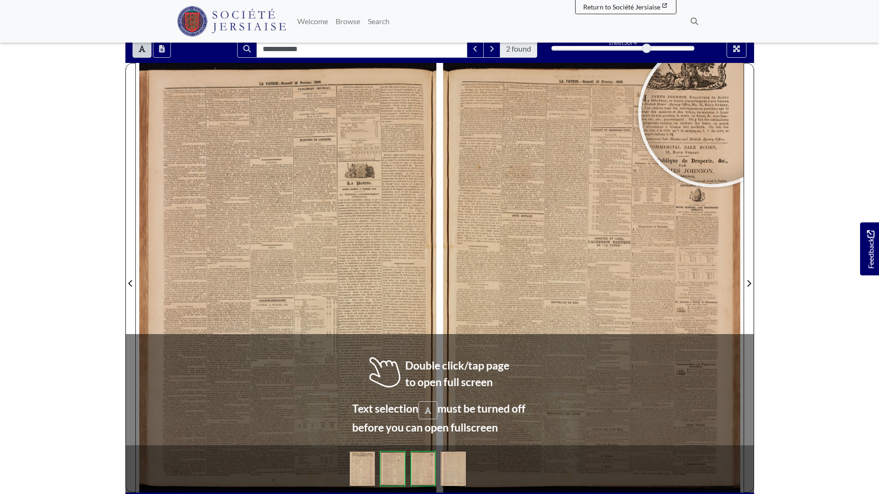
scroll to position [83, 0]
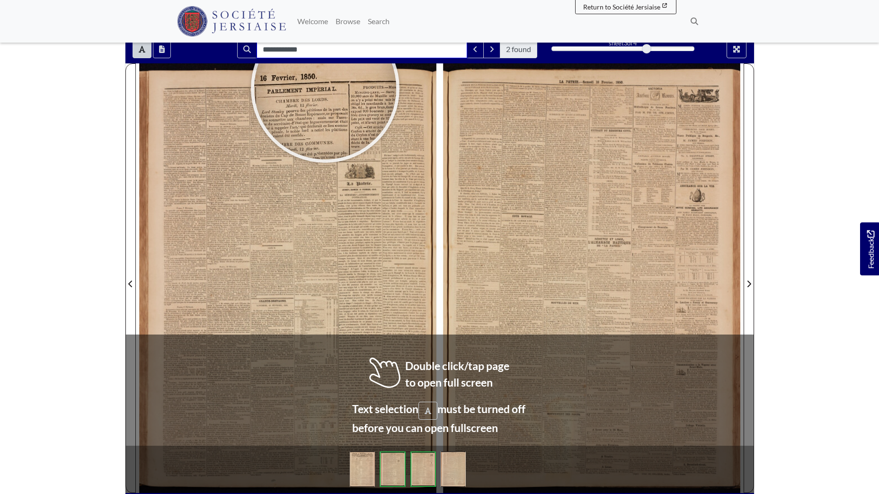
click at [323, 57] on input "**********" at bounding box center [362, 49] width 211 height 18
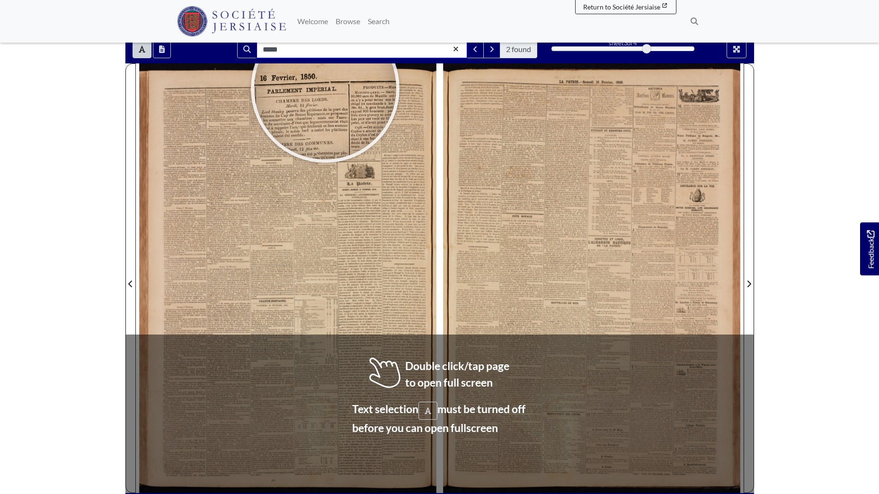
type input "*****"
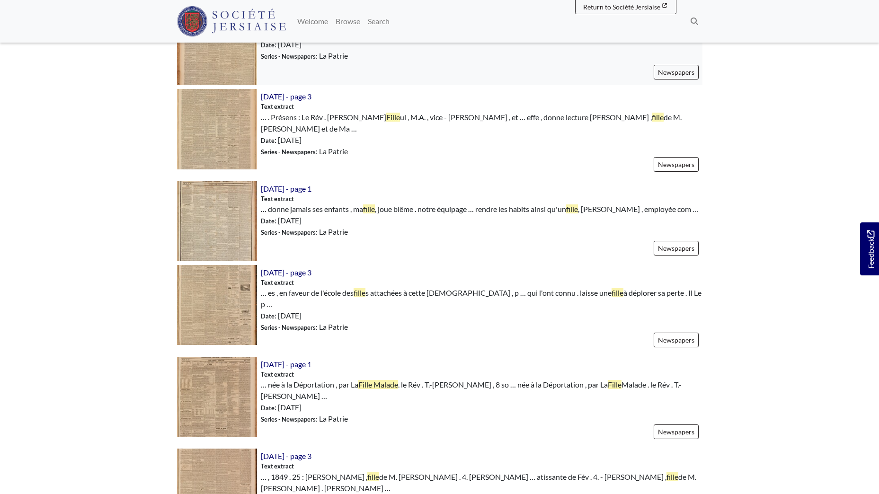
scroll to position [899, 0]
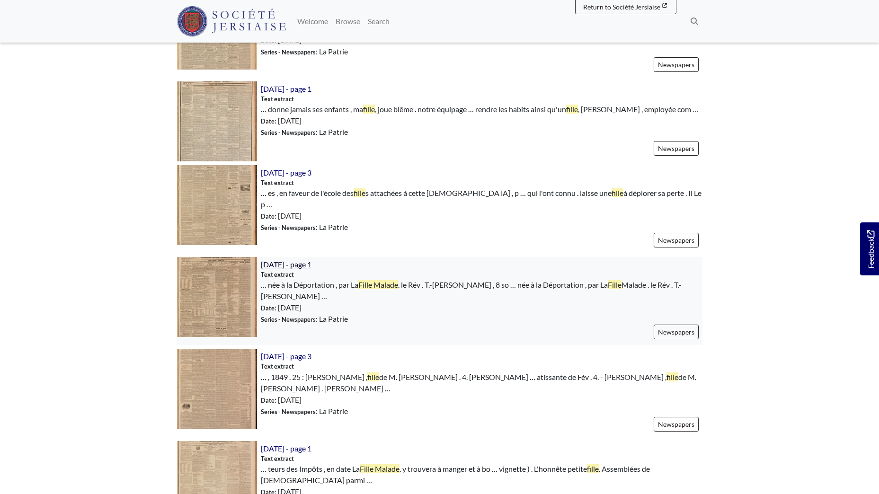
click at [295, 260] on span "[DATE] - page 1" at bounding box center [286, 264] width 51 height 9
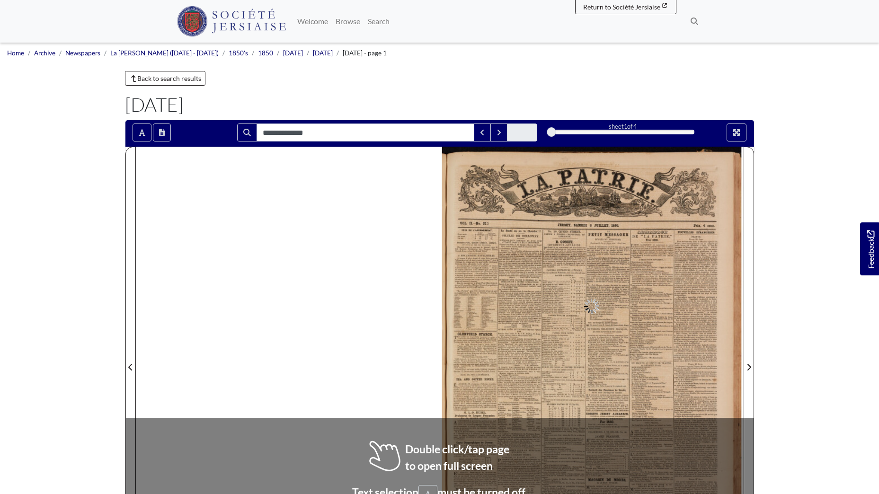
type input "**********"
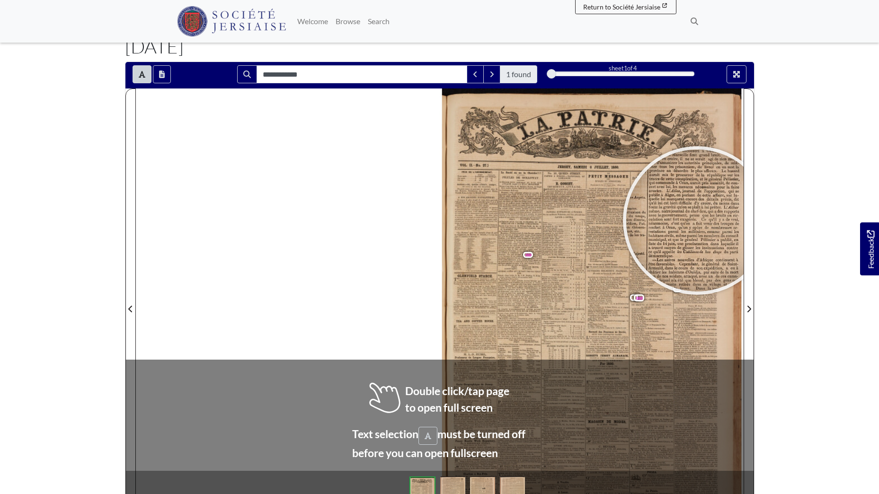
scroll to position [59, 0]
